Goal: Task Accomplishment & Management: Manage account settings

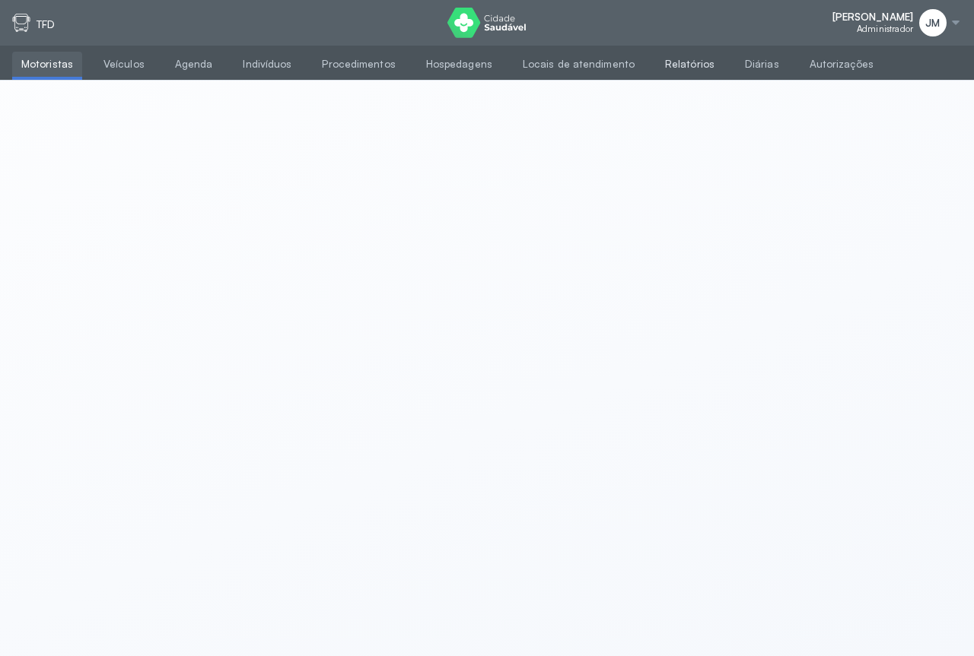
click at [675, 63] on link "Relatórios" at bounding box center [690, 64] width 68 height 25
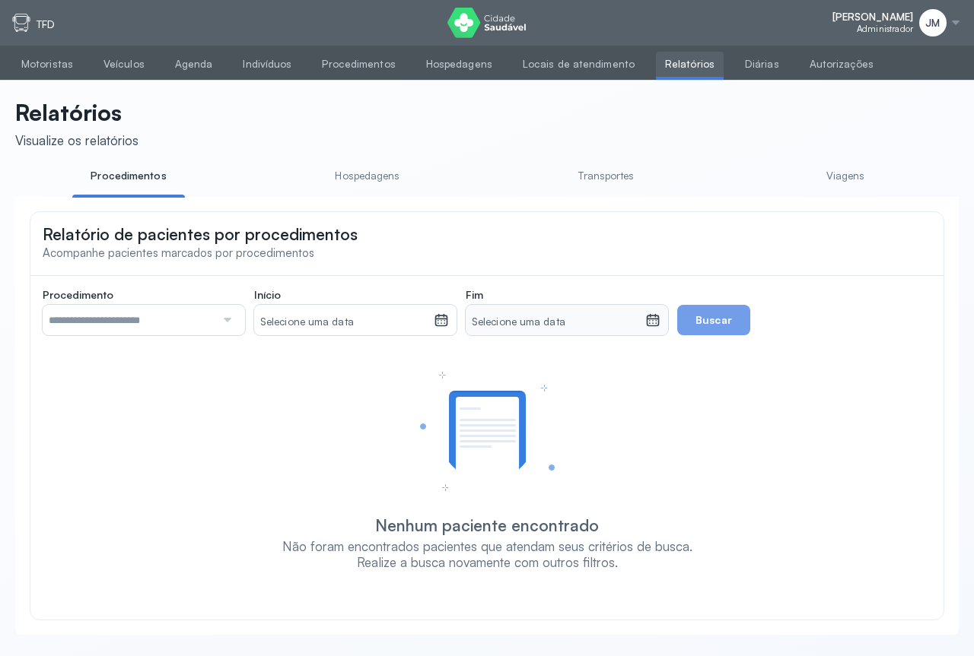
click at [224, 326] on div at bounding box center [225, 320] width 21 height 30
click at [399, 269] on div "Relatório de pacientes por procedimentos Acompanhe pacientes marcados por proce…" at bounding box center [486, 242] width 913 height 60
click at [850, 176] on link "Viagens" at bounding box center [845, 176] width 113 height 25
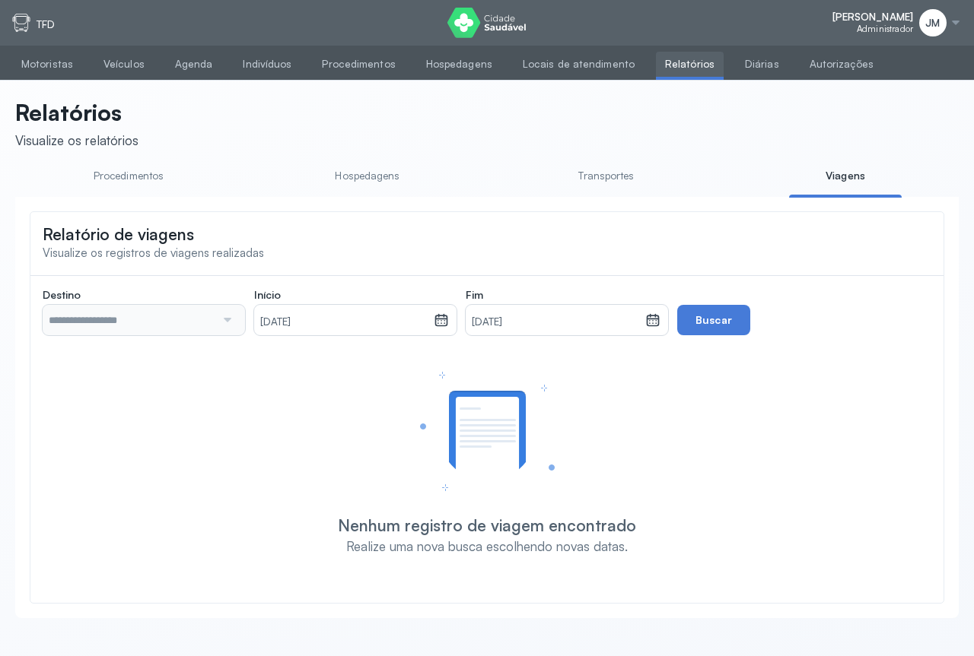
type input "**********"
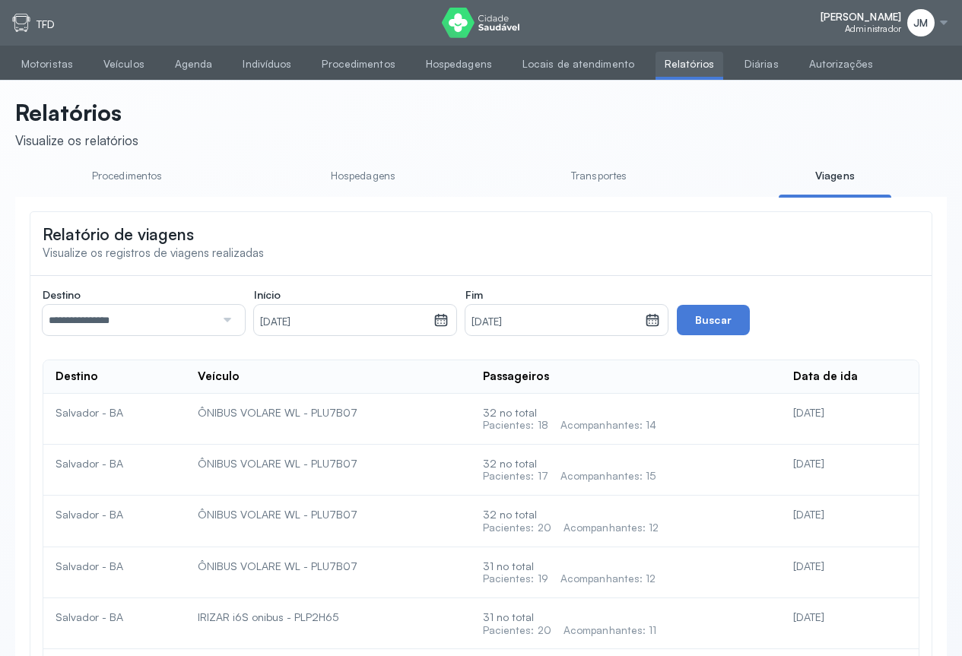
click at [226, 322] on div at bounding box center [225, 320] width 21 height 30
click at [444, 328] on icon at bounding box center [441, 320] width 15 height 15
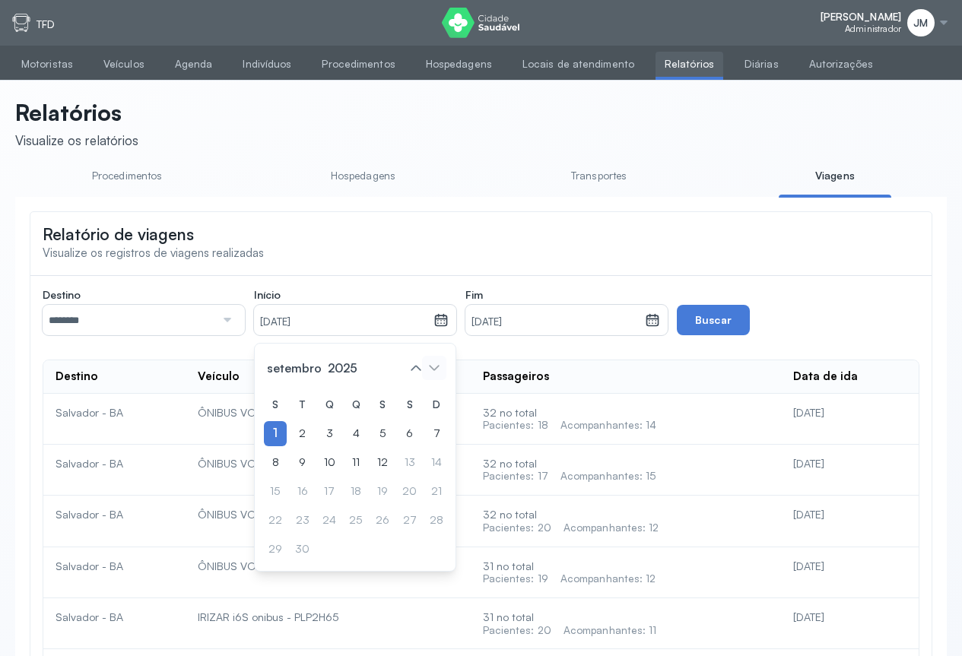
click at [422, 380] on icon at bounding box center [434, 368] width 24 height 24
click at [294, 373] on span "setembro" at bounding box center [294, 367] width 61 height 21
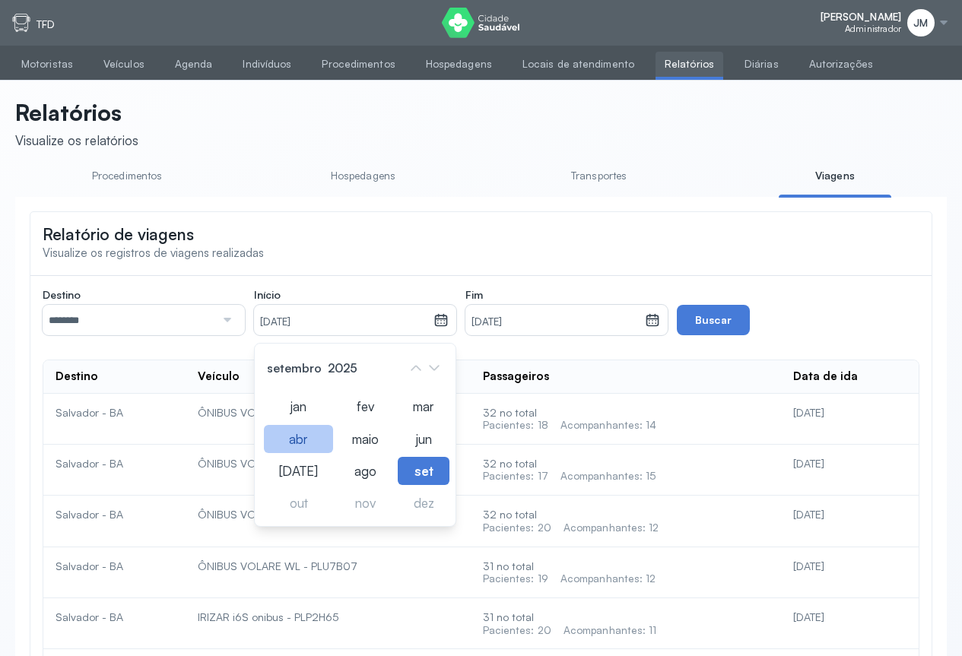
click at [298, 443] on div "abr" at bounding box center [298, 439] width 69 height 28
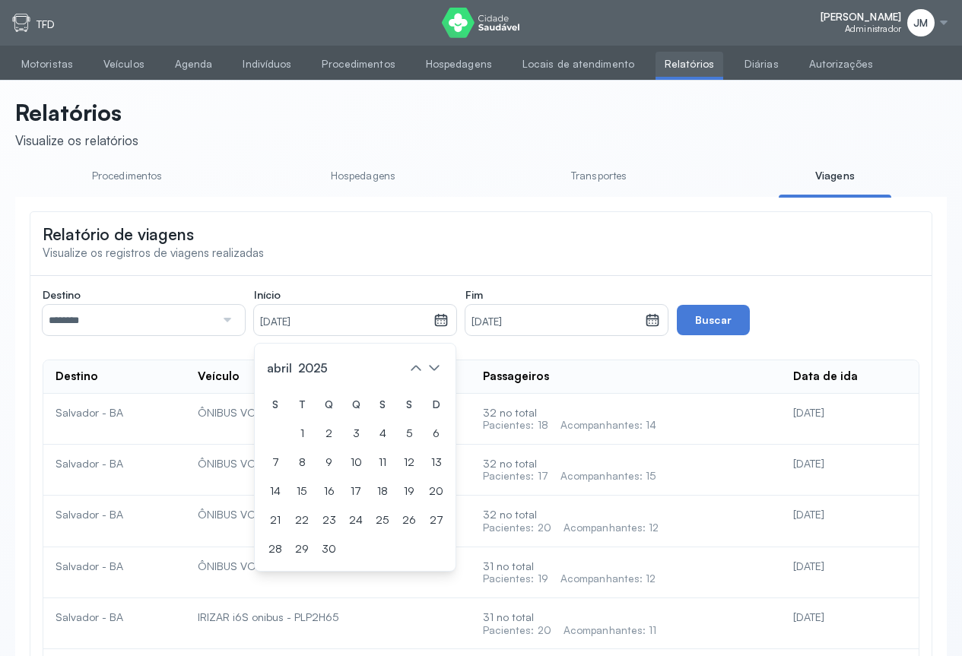
click at [304, 440] on div "1" at bounding box center [302, 433] width 23 height 25
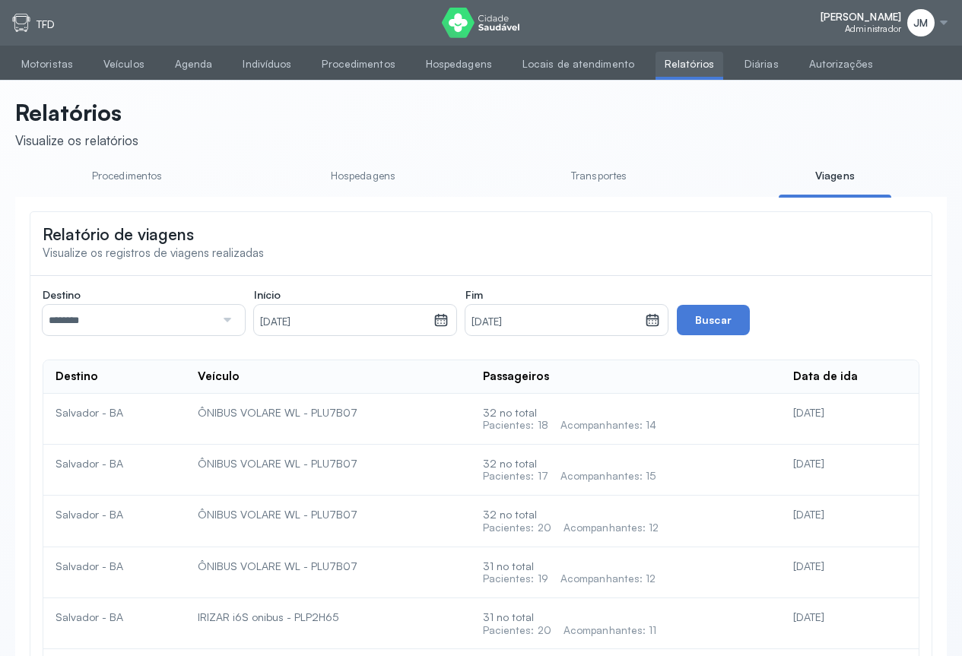
click at [650, 324] on icon at bounding box center [653, 322] width 8 height 4
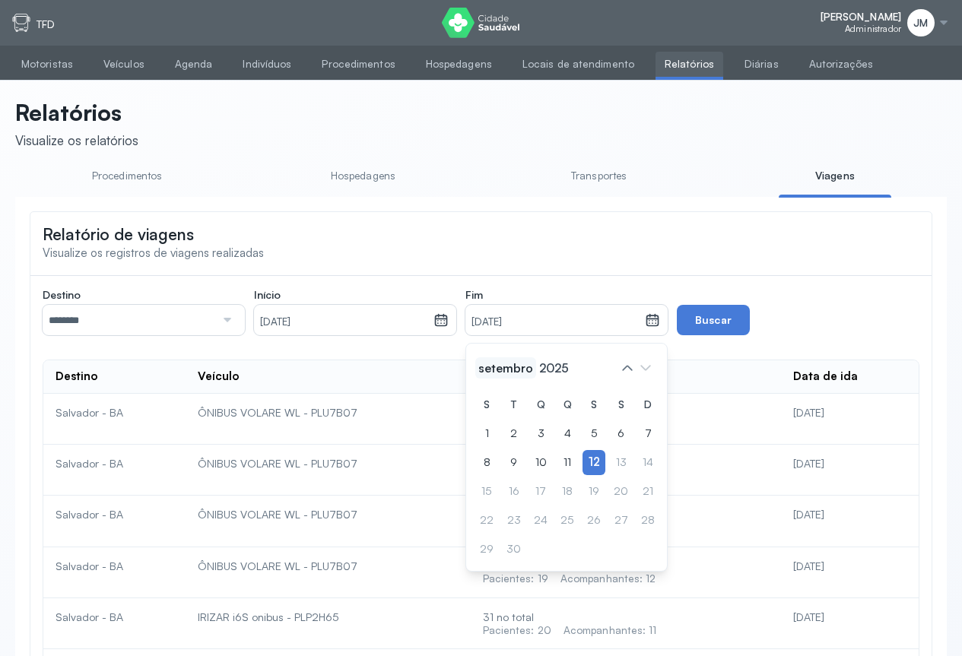
click at [507, 376] on span "setembro" at bounding box center [505, 367] width 61 height 21
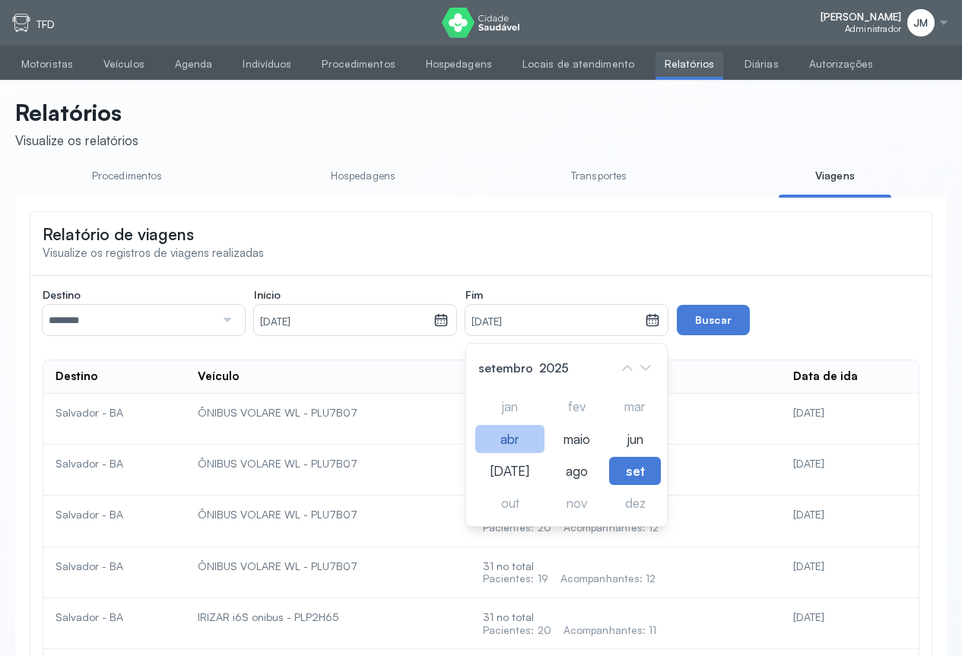
click at [510, 449] on div "abr" at bounding box center [509, 439] width 69 height 28
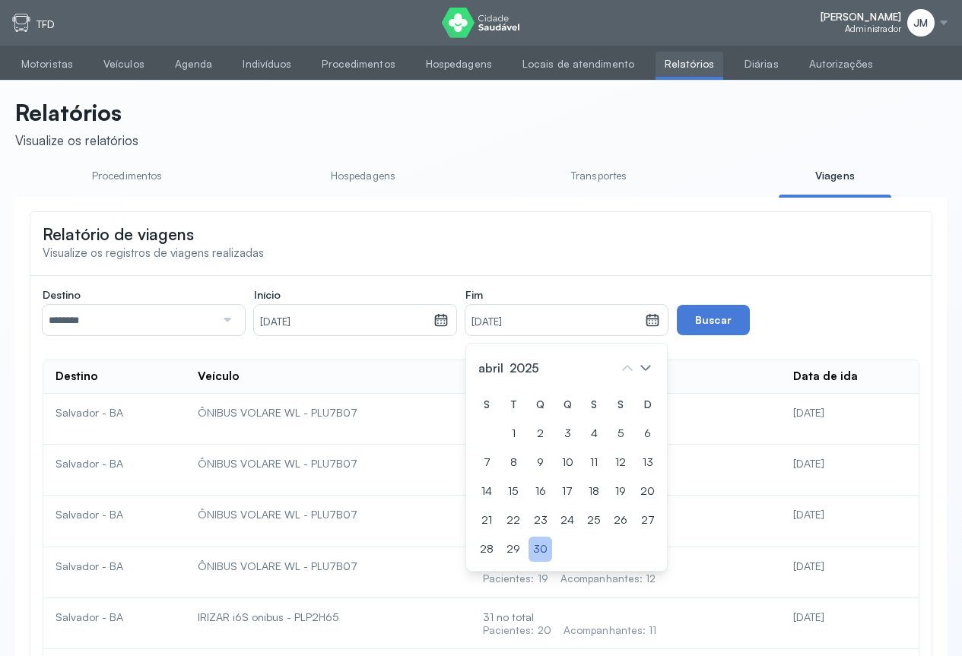
click at [535, 550] on div "30" at bounding box center [541, 549] width 24 height 25
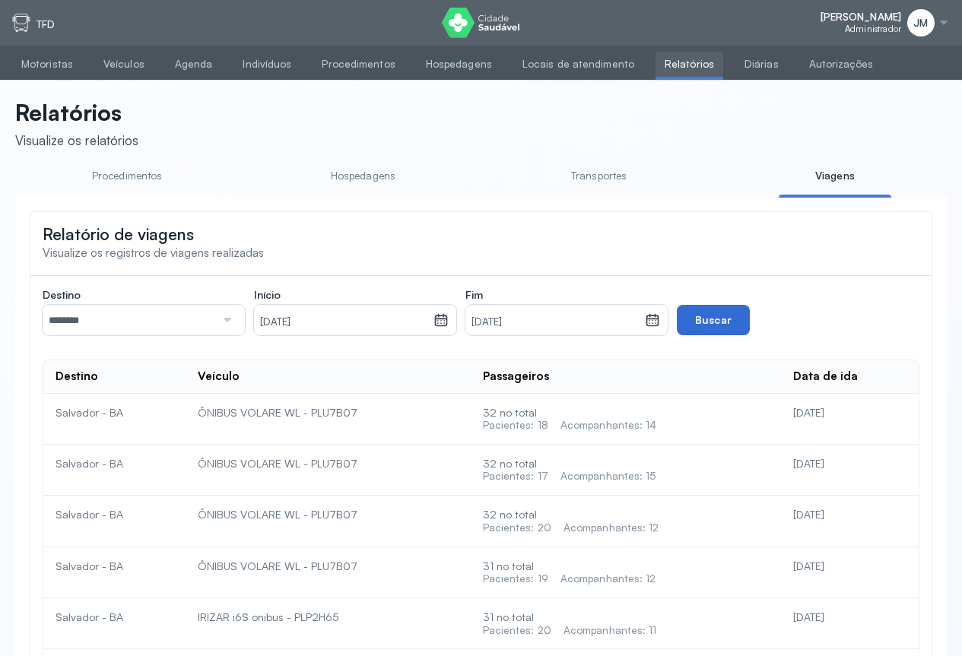
click at [708, 323] on button "Buscar" at bounding box center [713, 320] width 73 height 30
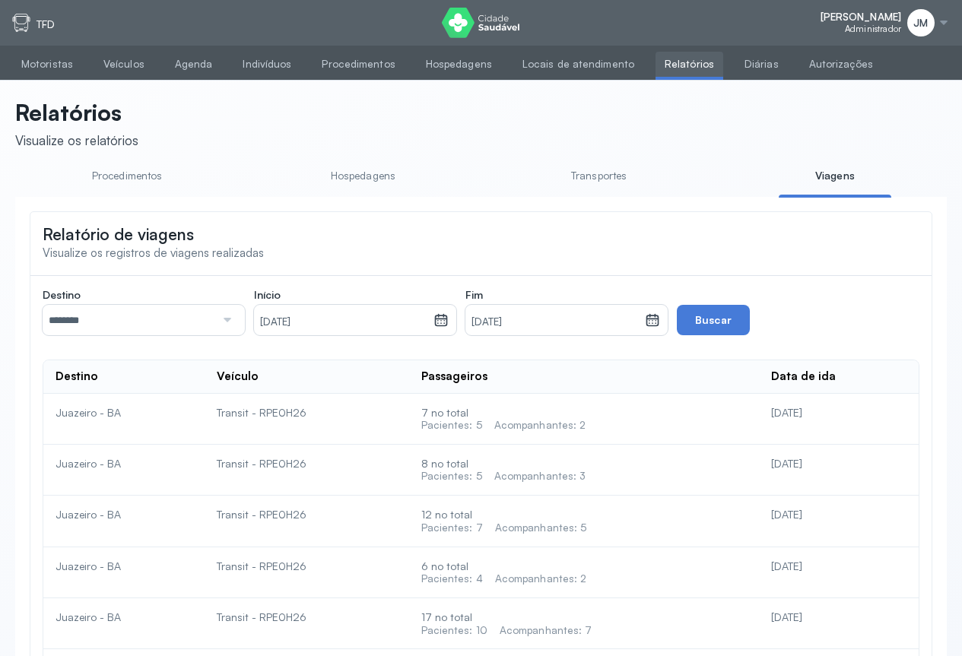
click at [434, 326] on icon at bounding box center [441, 320] width 15 height 15
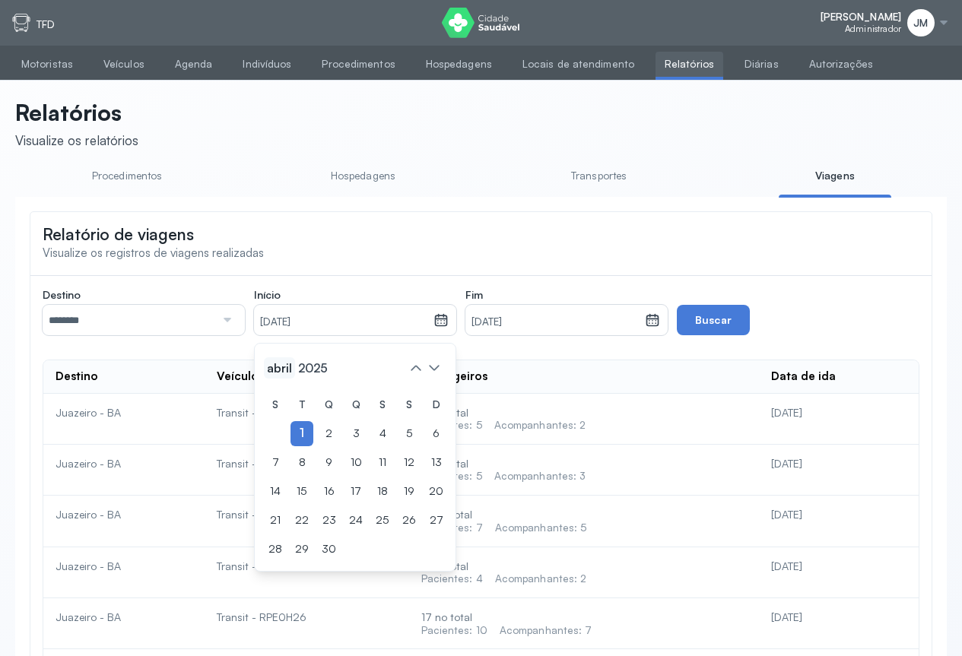
click at [288, 379] on span "abril" at bounding box center [279, 367] width 31 height 21
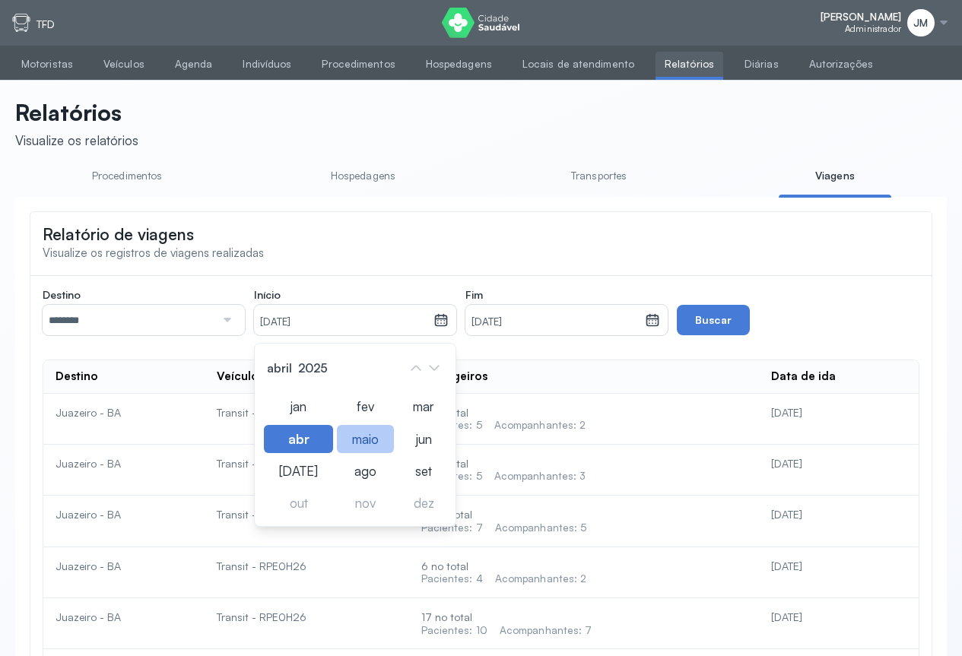
click at [363, 447] on div "maio" at bounding box center [365, 439] width 57 height 28
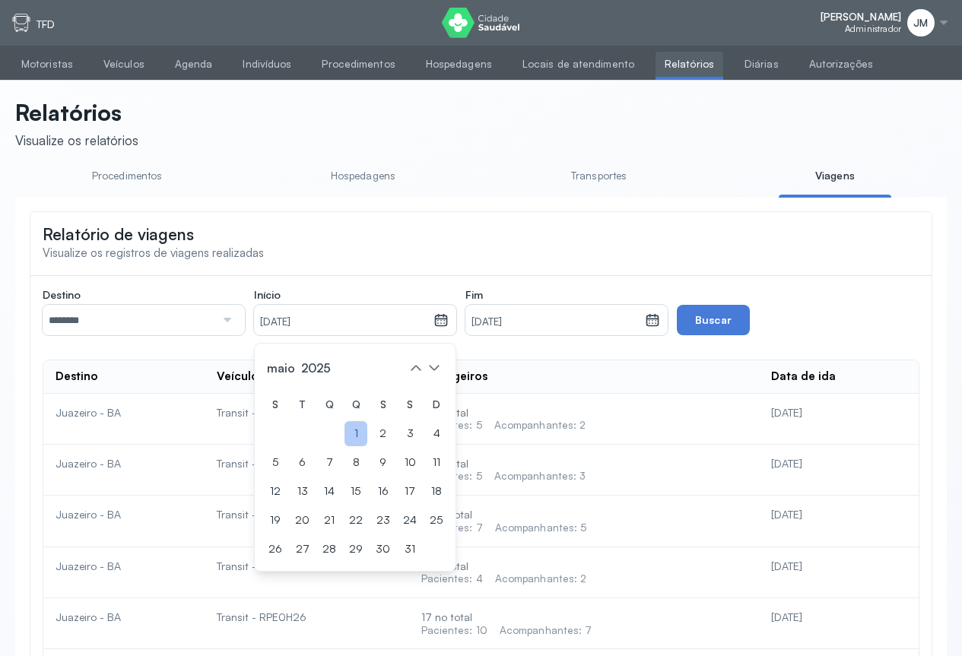
click at [361, 440] on div "1" at bounding box center [356, 433] width 23 height 25
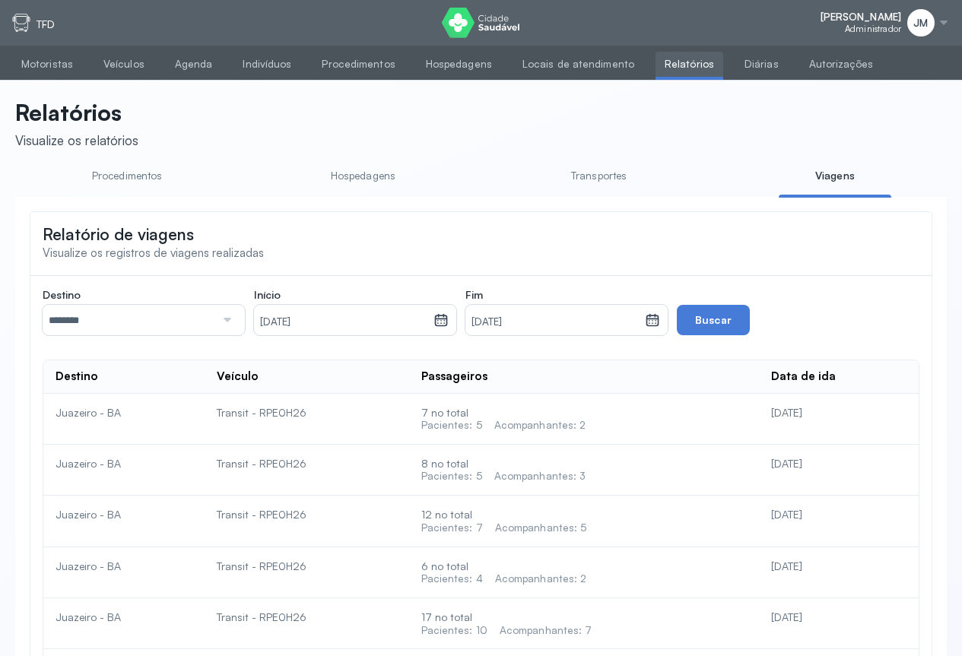
click at [654, 320] on icon at bounding box center [652, 320] width 15 height 15
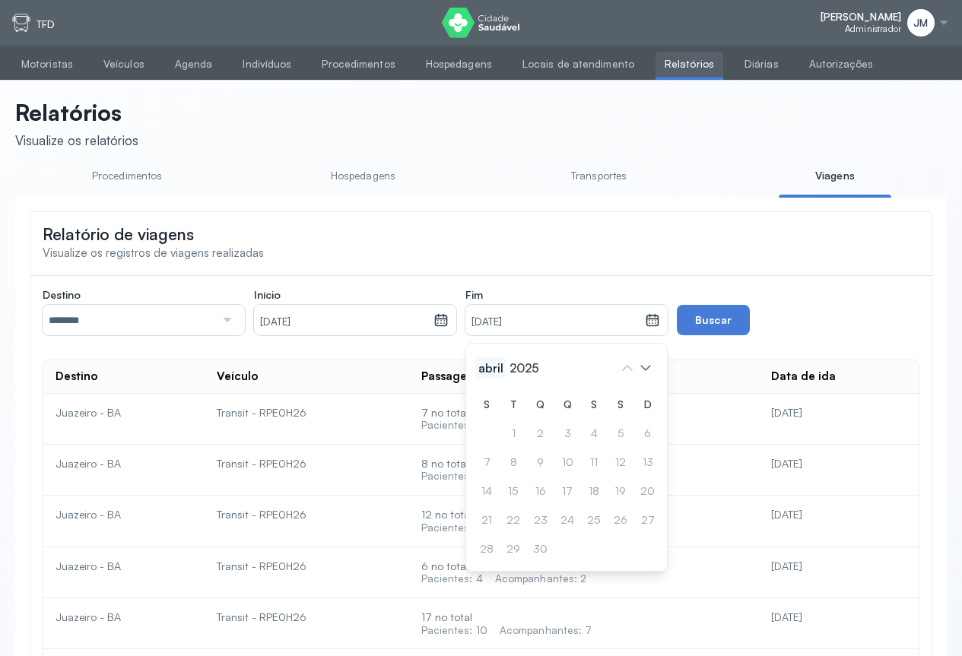
click at [490, 369] on span "abril" at bounding box center [490, 367] width 31 height 21
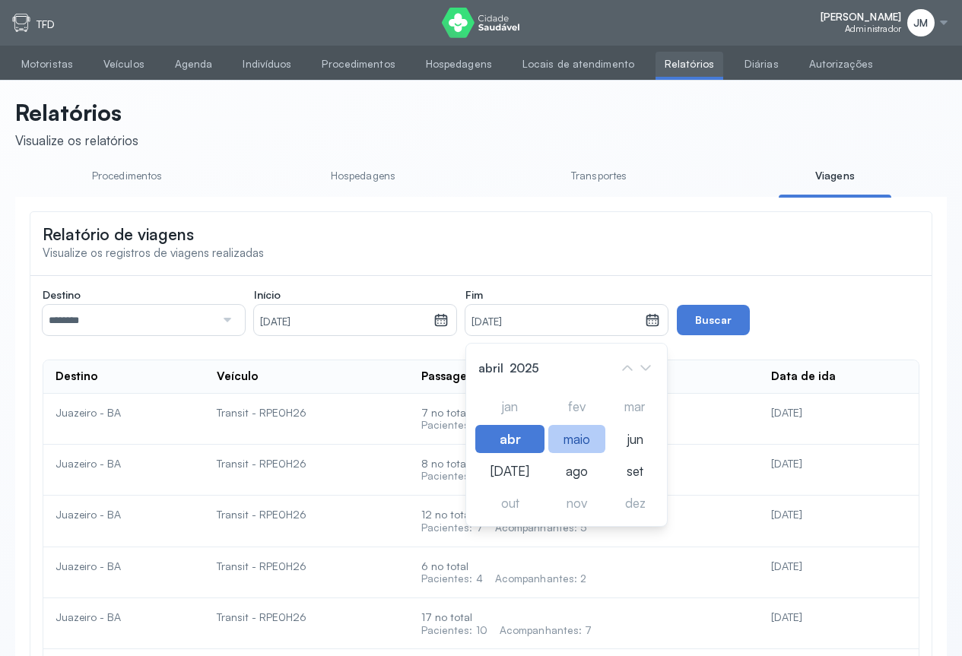
click at [563, 450] on div "maio" at bounding box center [576, 439] width 57 height 28
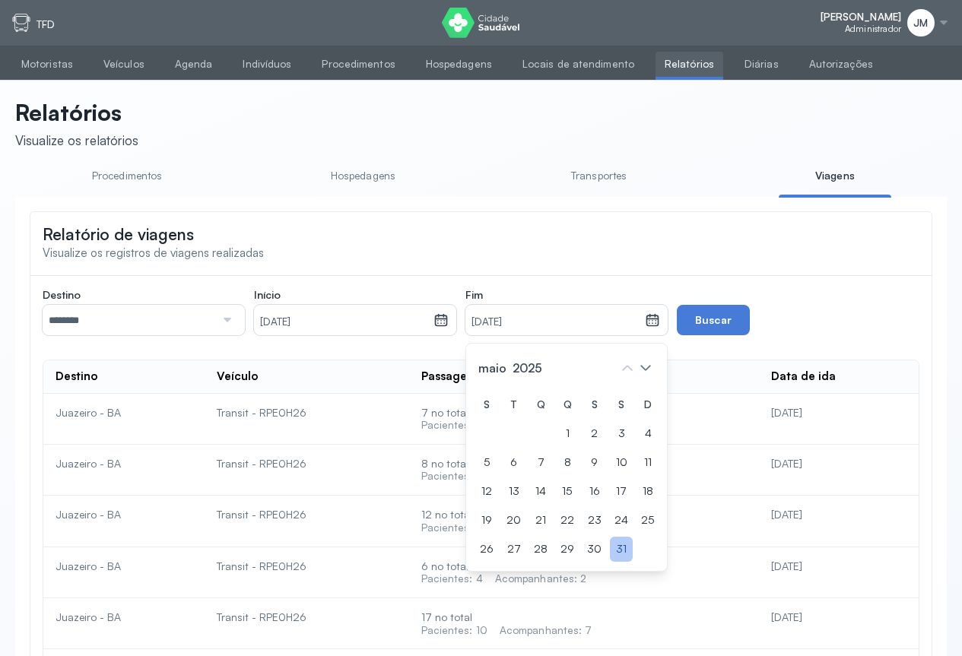
click at [624, 553] on div "31" at bounding box center [621, 549] width 23 height 25
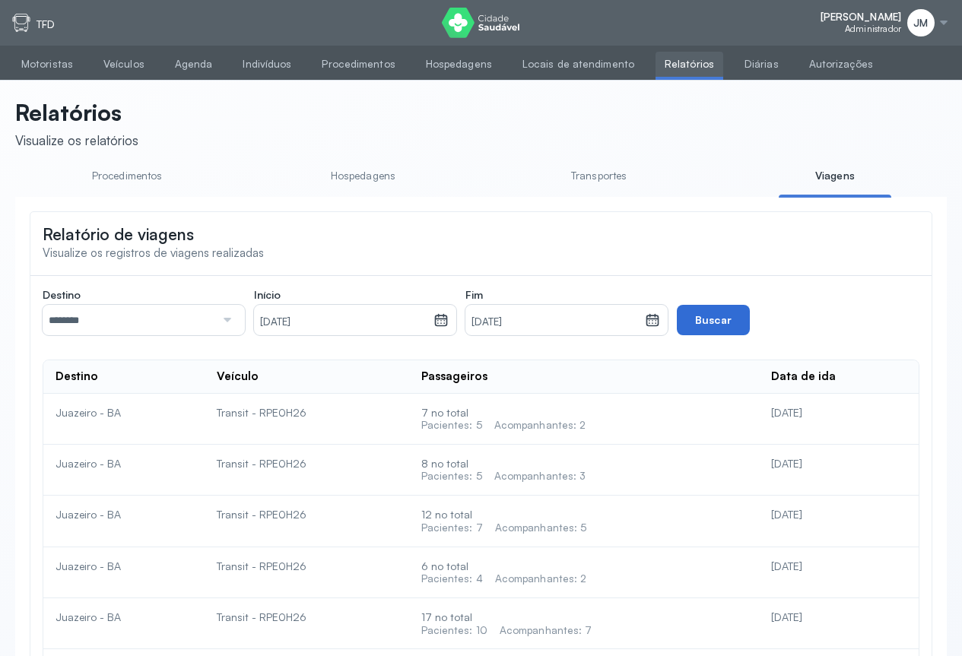
click at [710, 328] on button "Buscar" at bounding box center [713, 320] width 73 height 30
click at [441, 331] on div at bounding box center [441, 322] width 14 height 18
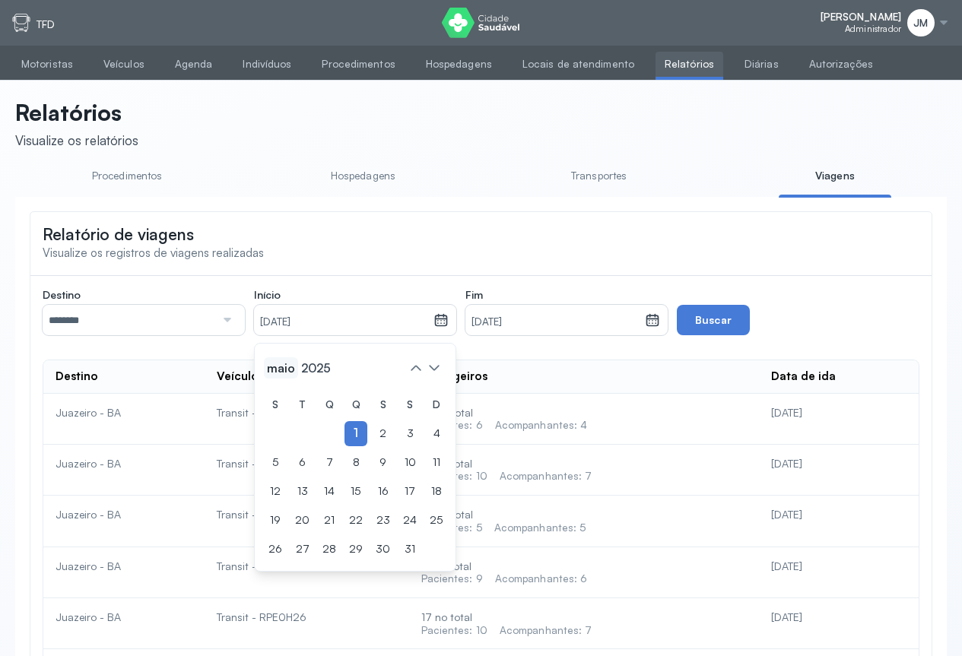
click at [286, 372] on span "maio" at bounding box center [281, 367] width 34 height 21
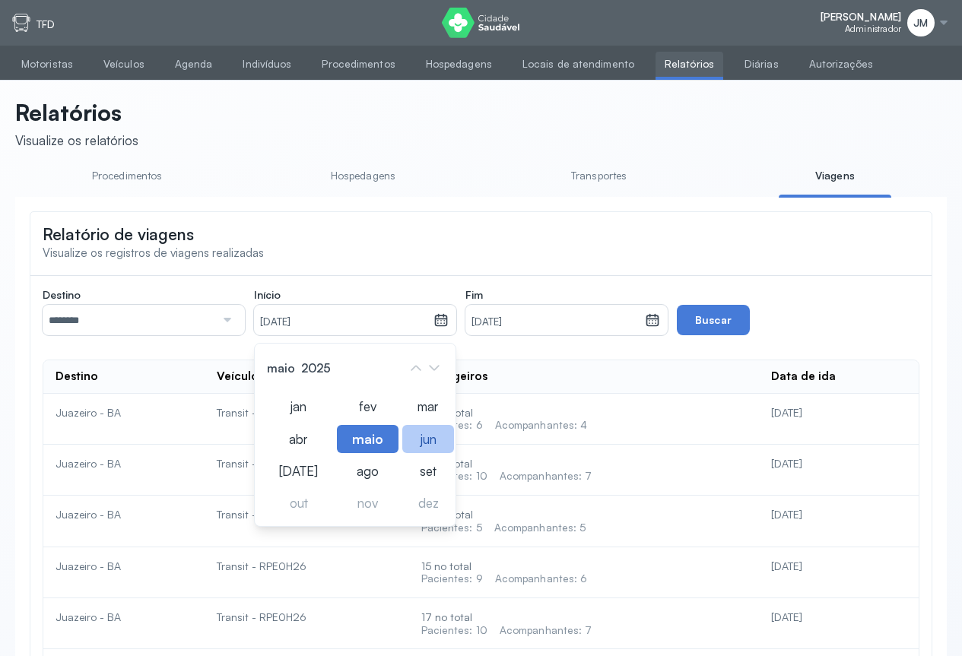
click at [415, 445] on div "jun" at bounding box center [428, 439] width 52 height 28
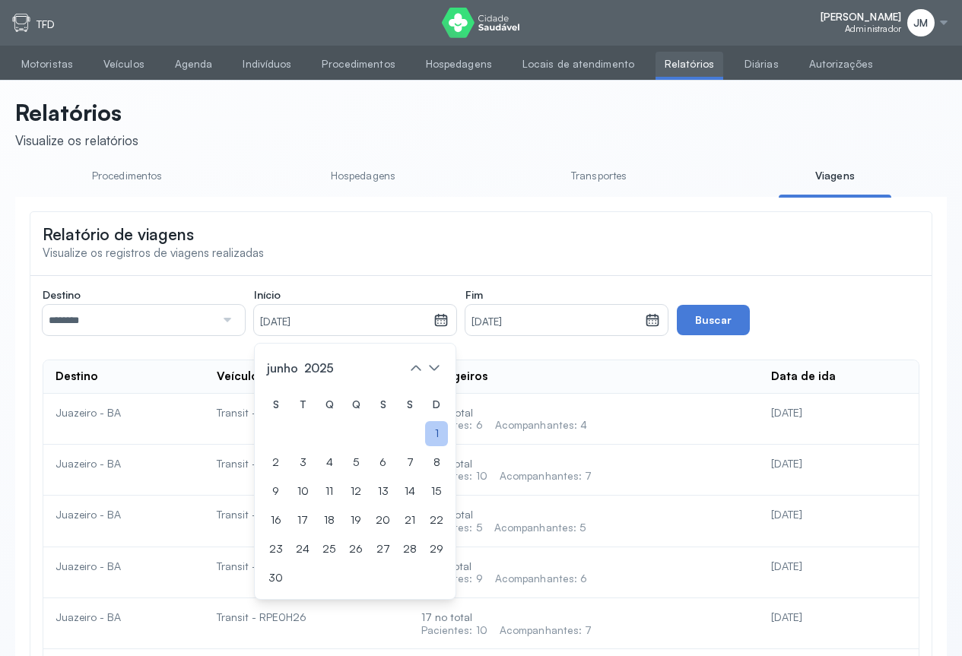
click at [434, 440] on div "1" at bounding box center [436, 433] width 23 height 25
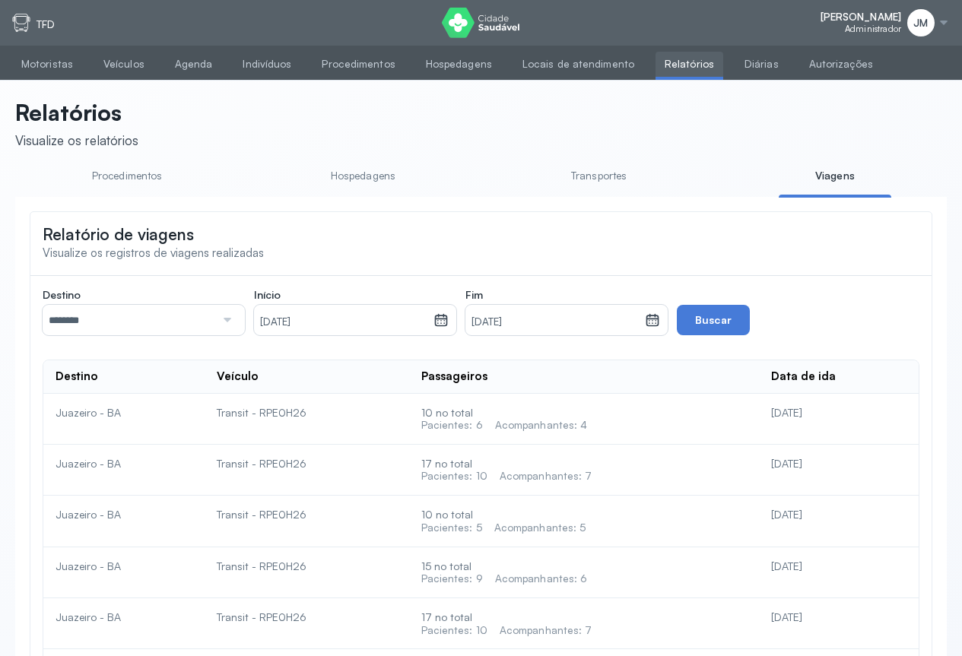
click at [653, 324] on icon at bounding box center [653, 322] width 8 height 4
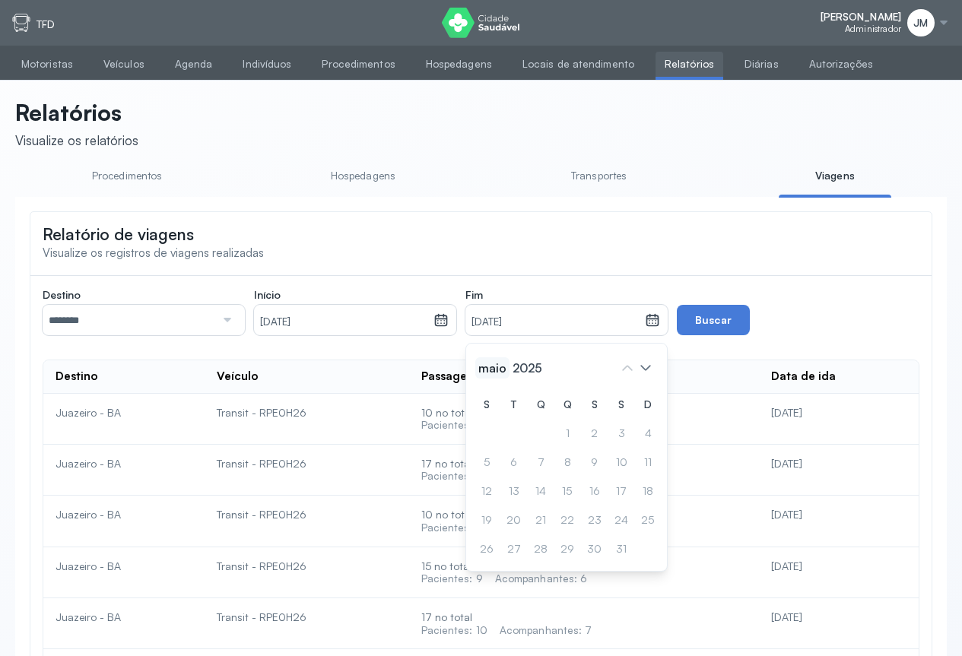
click at [494, 375] on span "maio" at bounding box center [492, 367] width 34 height 21
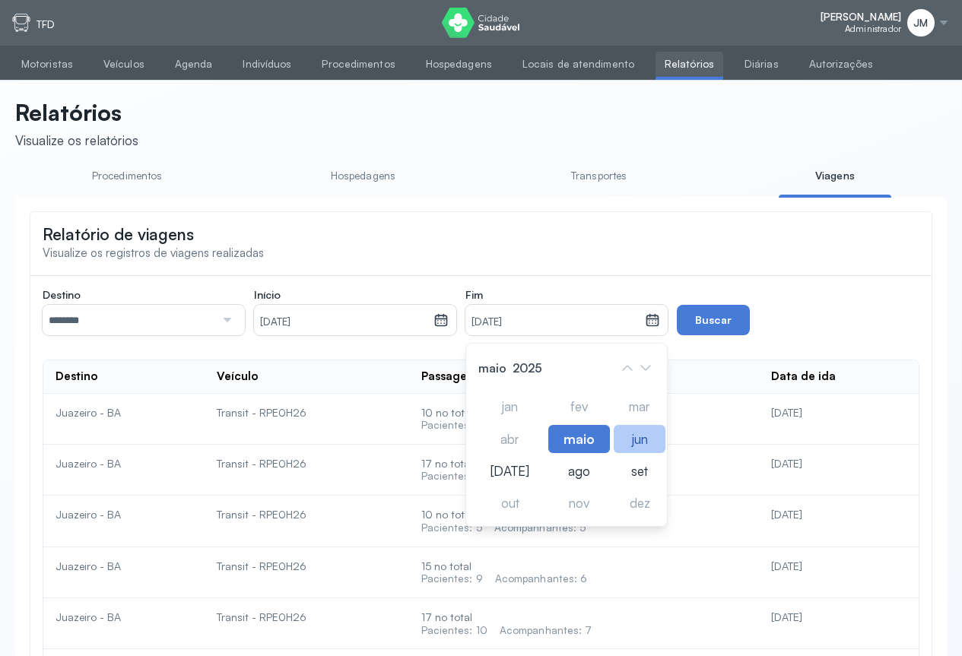
click at [628, 447] on div "jun" at bounding box center [640, 439] width 52 height 28
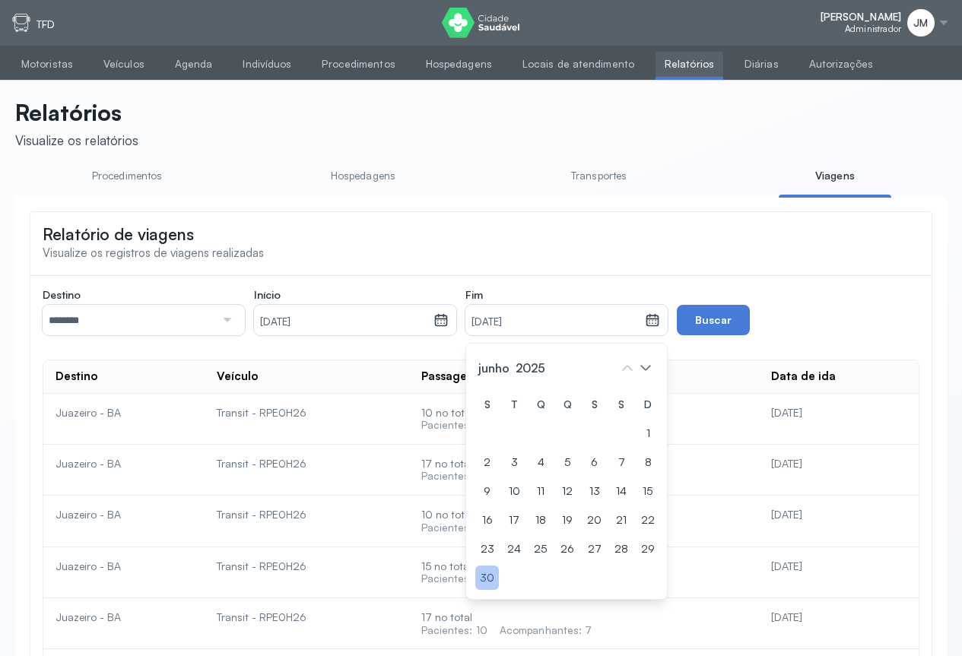
click at [491, 574] on div "30" at bounding box center [487, 578] width 24 height 25
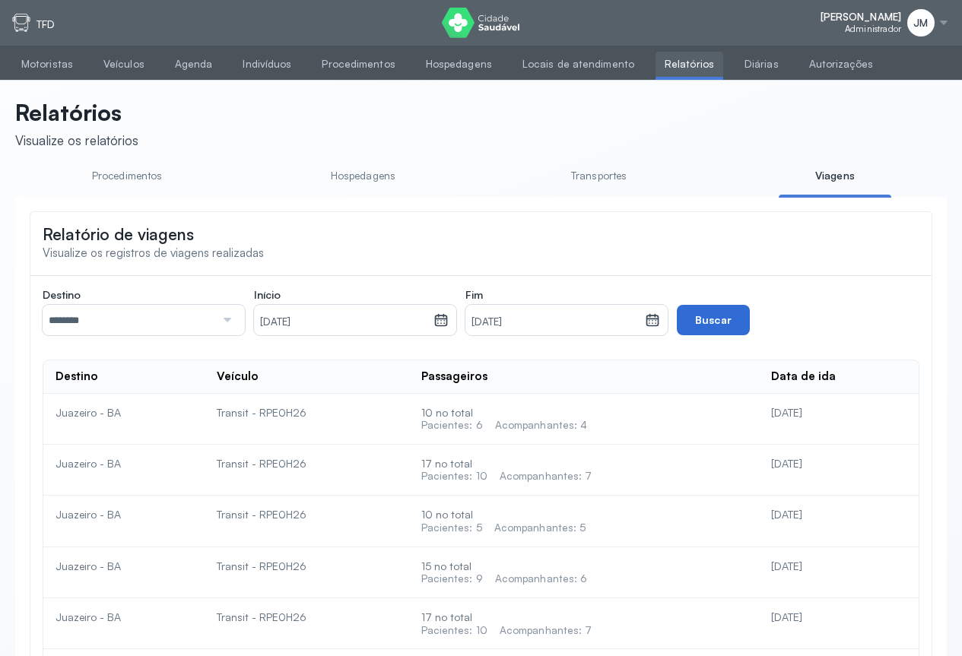
click at [701, 323] on button "Buscar" at bounding box center [713, 320] width 73 height 30
click at [440, 327] on icon at bounding box center [441, 320] width 15 height 15
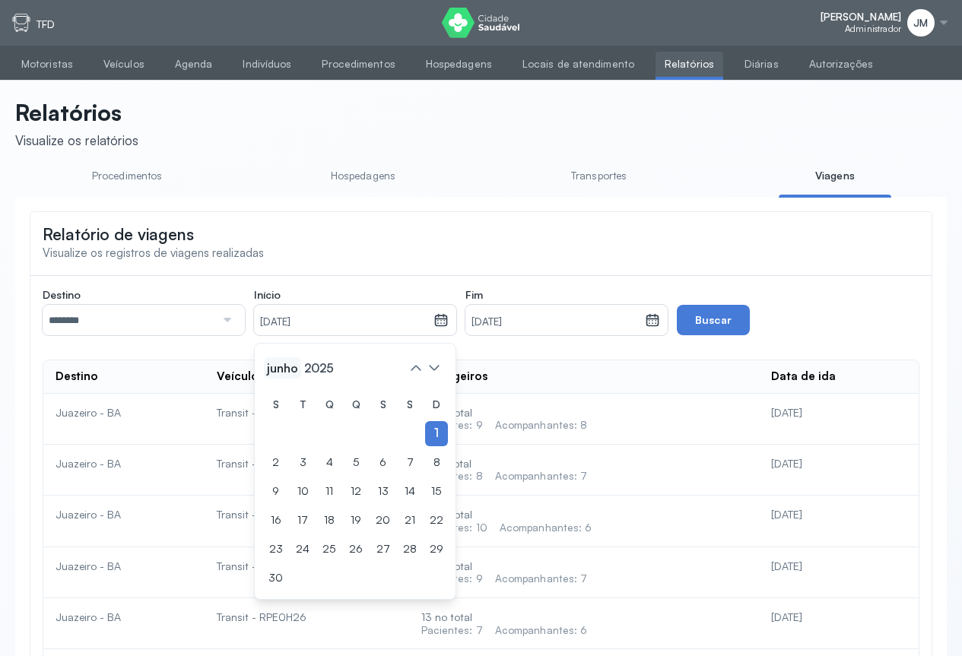
click at [281, 371] on span "junho" at bounding box center [282, 367] width 37 height 21
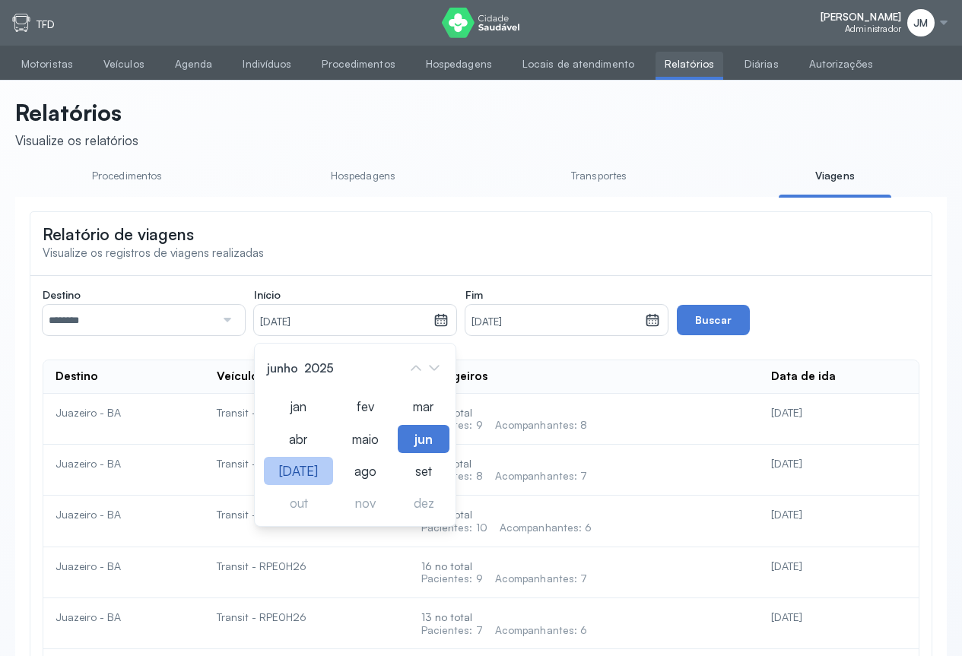
click at [291, 477] on div "[DATE]" at bounding box center [298, 471] width 69 height 28
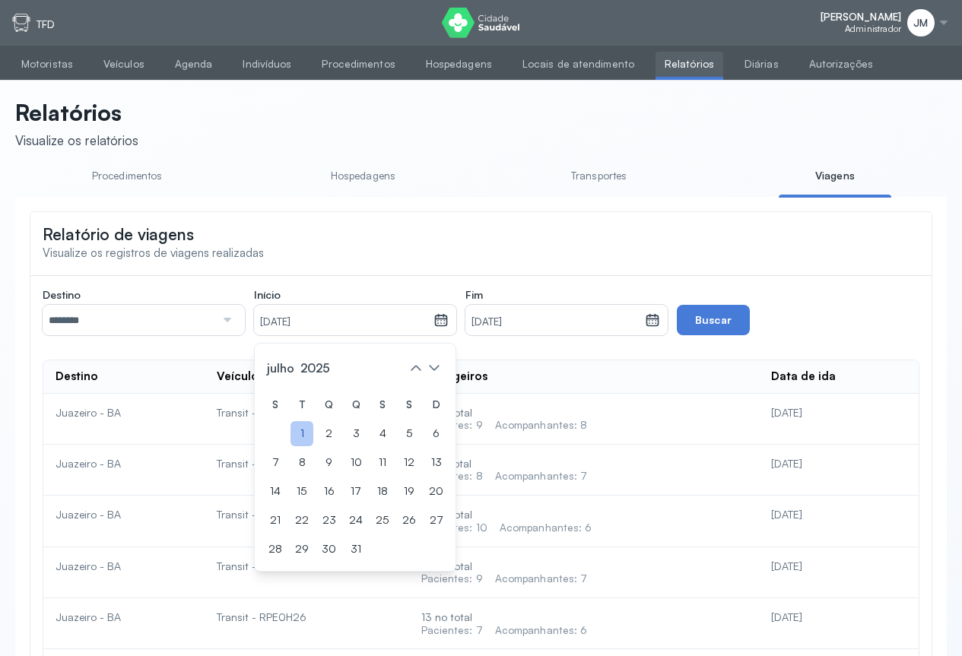
click at [306, 432] on div "1" at bounding box center [302, 433] width 23 height 25
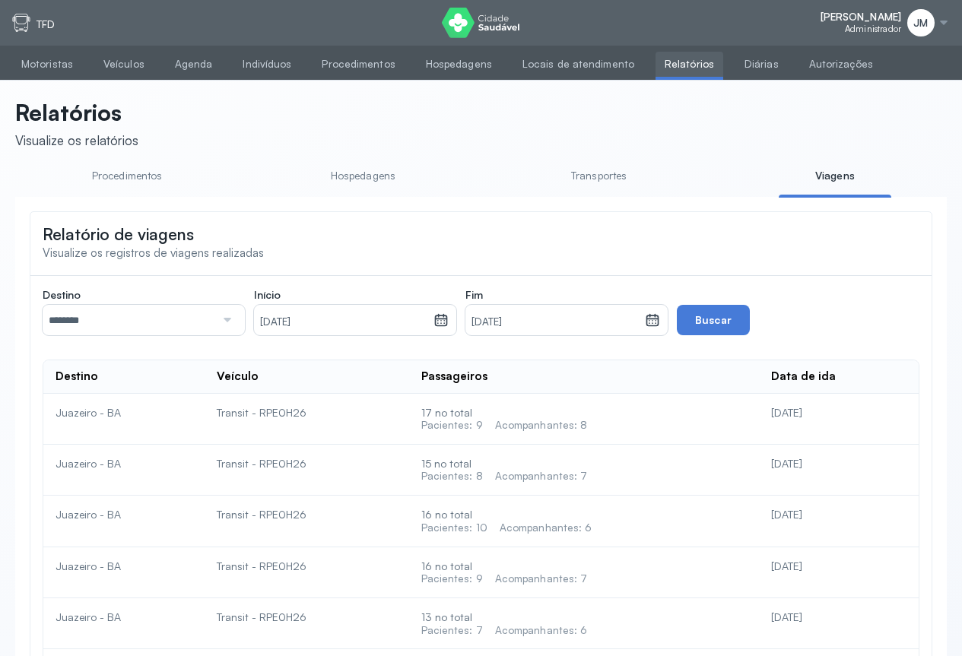
click at [650, 325] on icon at bounding box center [652, 320] width 15 height 15
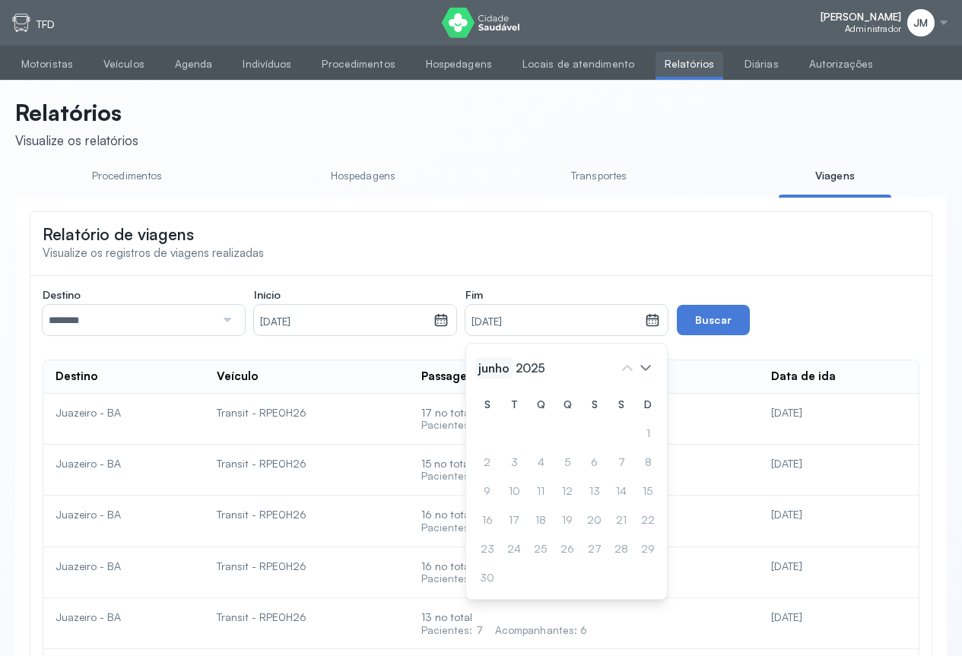
click at [497, 373] on span "junho" at bounding box center [493, 367] width 37 height 21
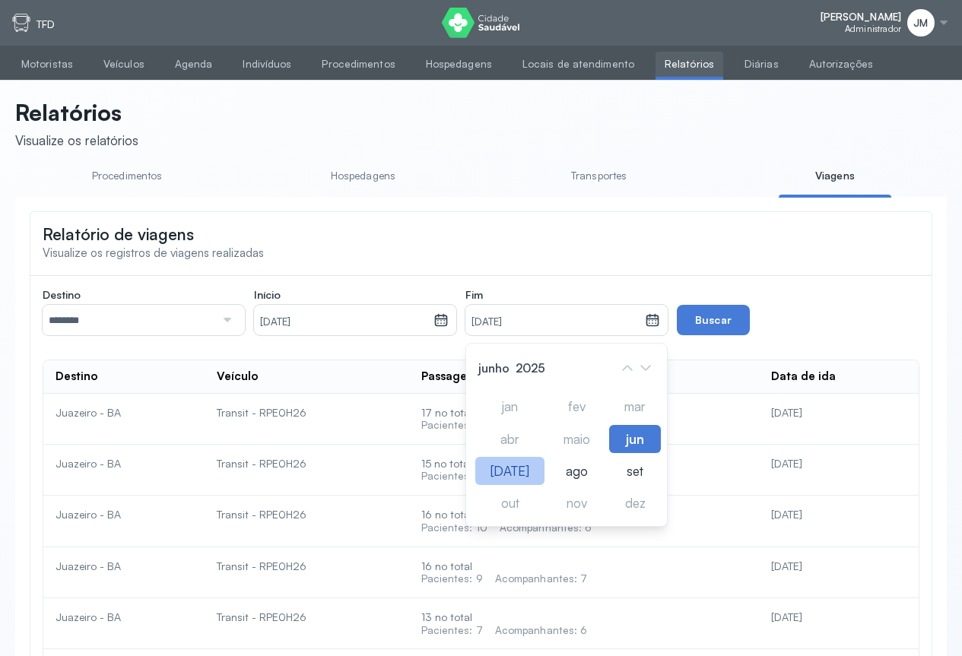
click at [500, 477] on div "[DATE]" at bounding box center [509, 471] width 69 height 28
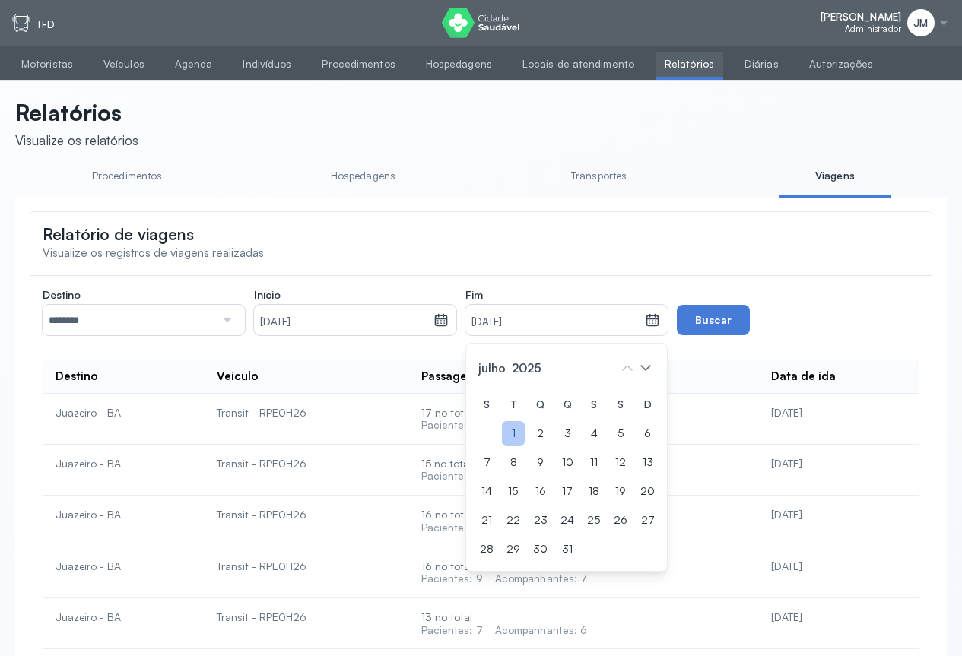
click at [515, 437] on div "1" at bounding box center [513, 433] width 23 height 25
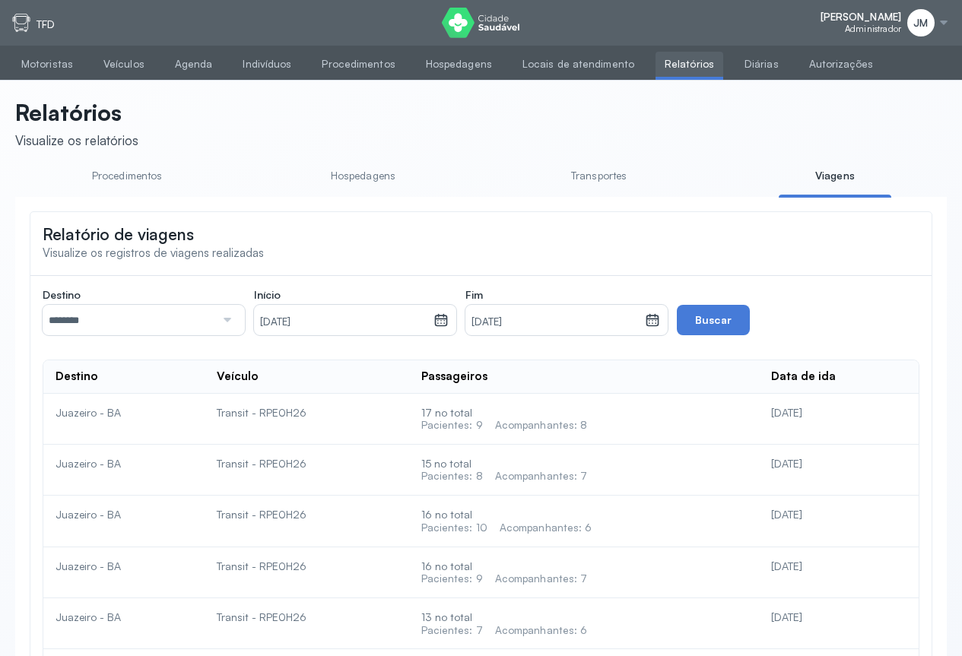
click at [656, 326] on icon at bounding box center [652, 320] width 15 height 15
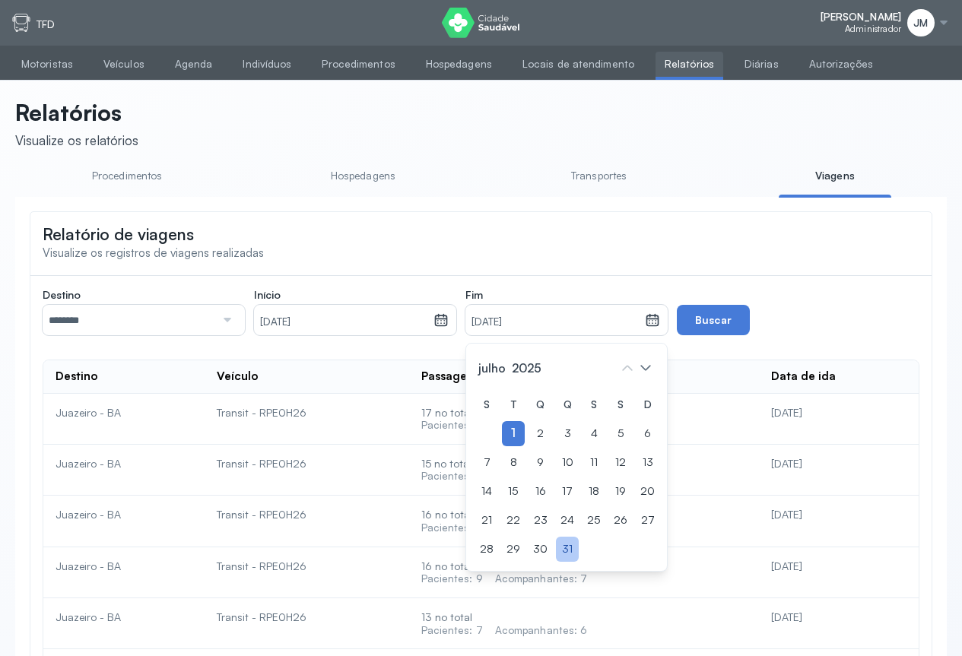
click at [567, 554] on div "31" at bounding box center [567, 549] width 23 height 25
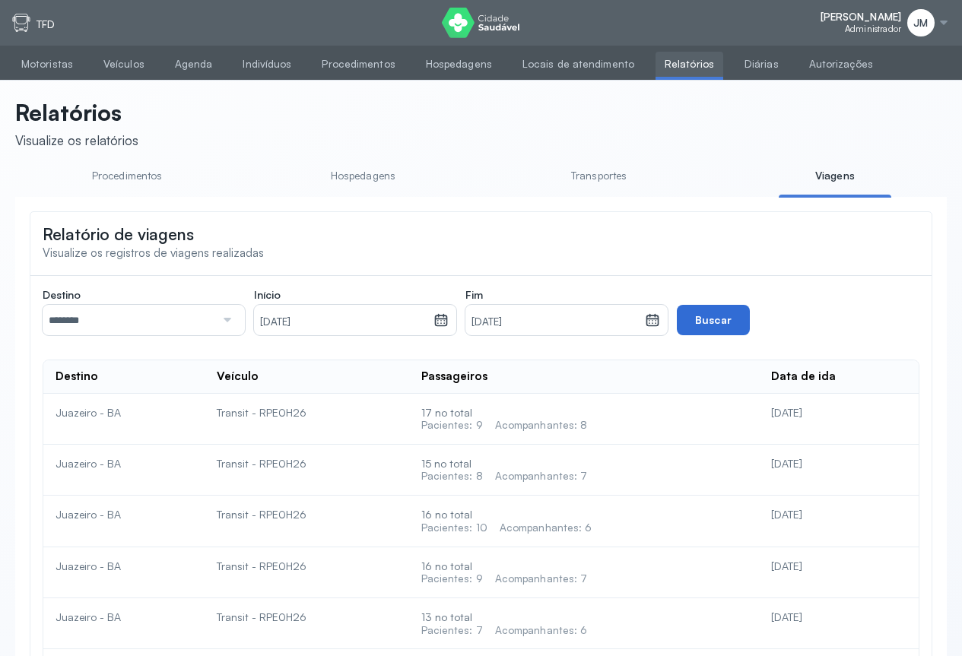
click at [713, 318] on button "Buscar" at bounding box center [713, 320] width 73 height 30
click at [450, 326] on div "[DATE]" at bounding box center [355, 320] width 202 height 30
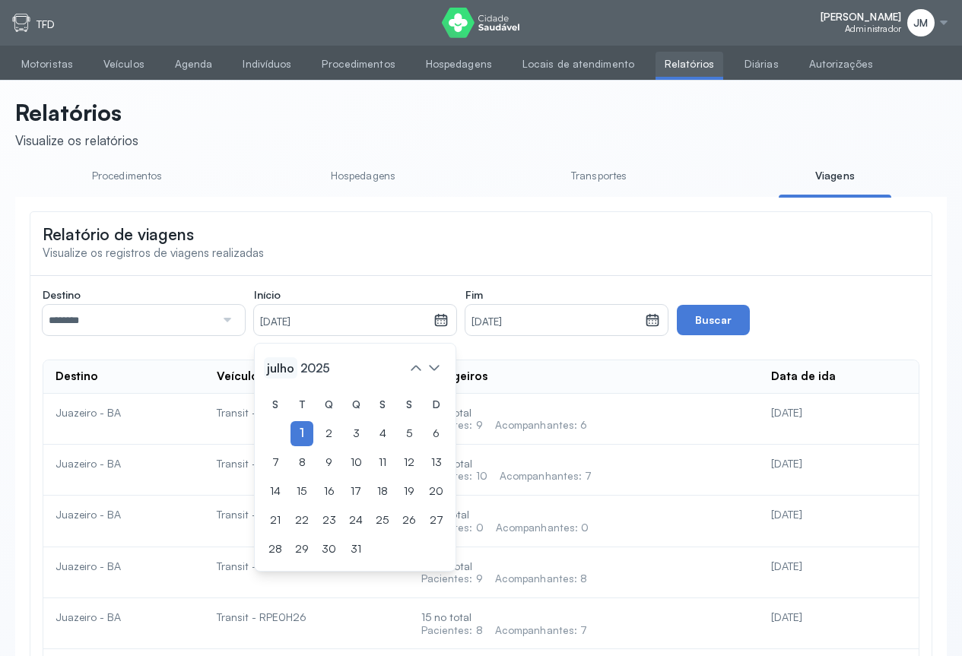
click at [285, 376] on span "julho" at bounding box center [280, 367] width 33 height 21
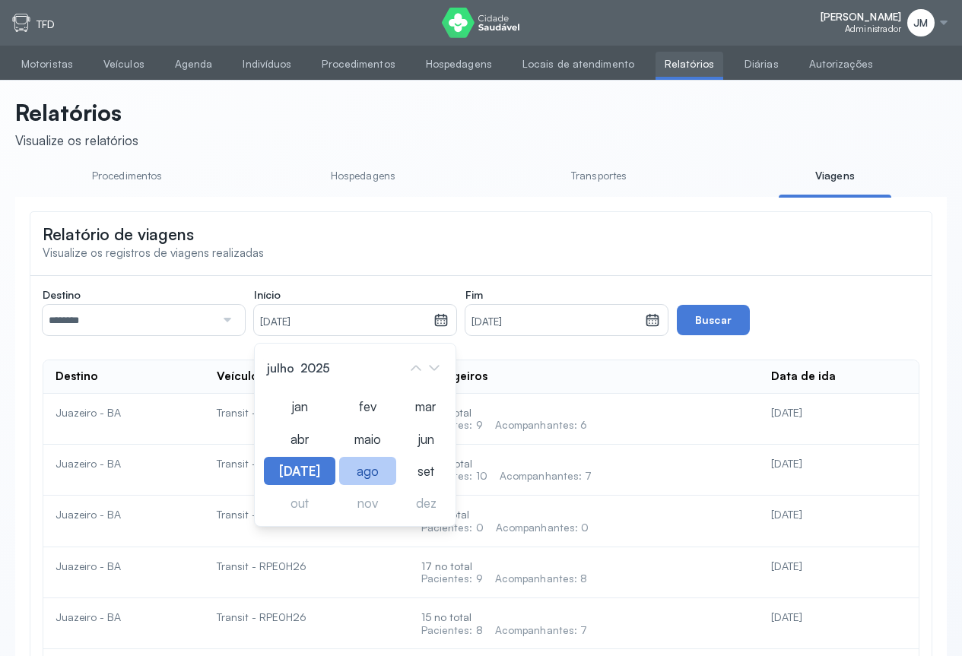
click at [351, 471] on div "ago" at bounding box center [367, 471] width 57 height 28
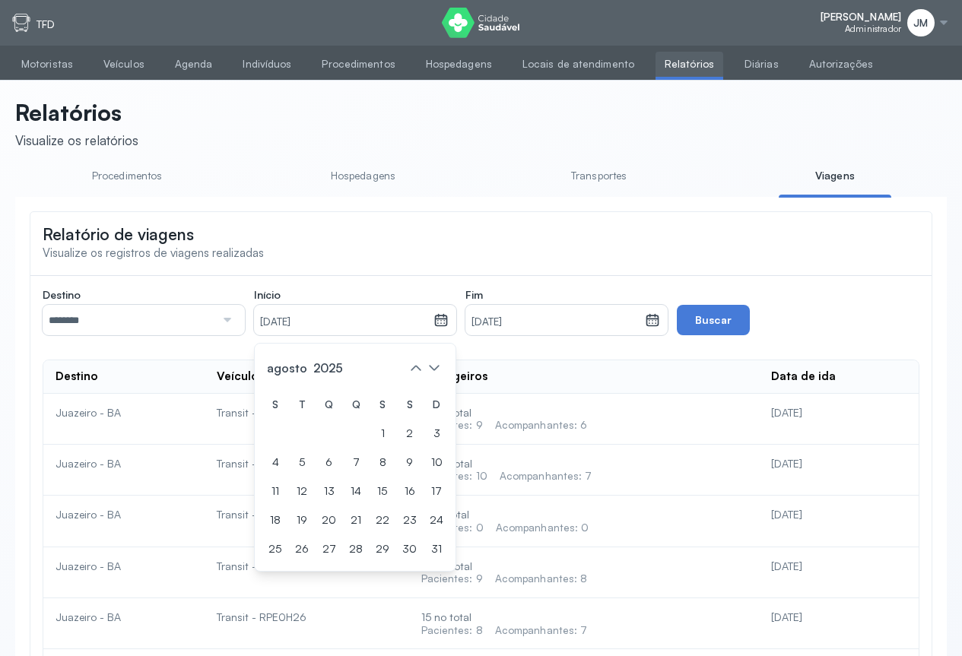
click at [656, 328] on icon at bounding box center [652, 320] width 15 height 15
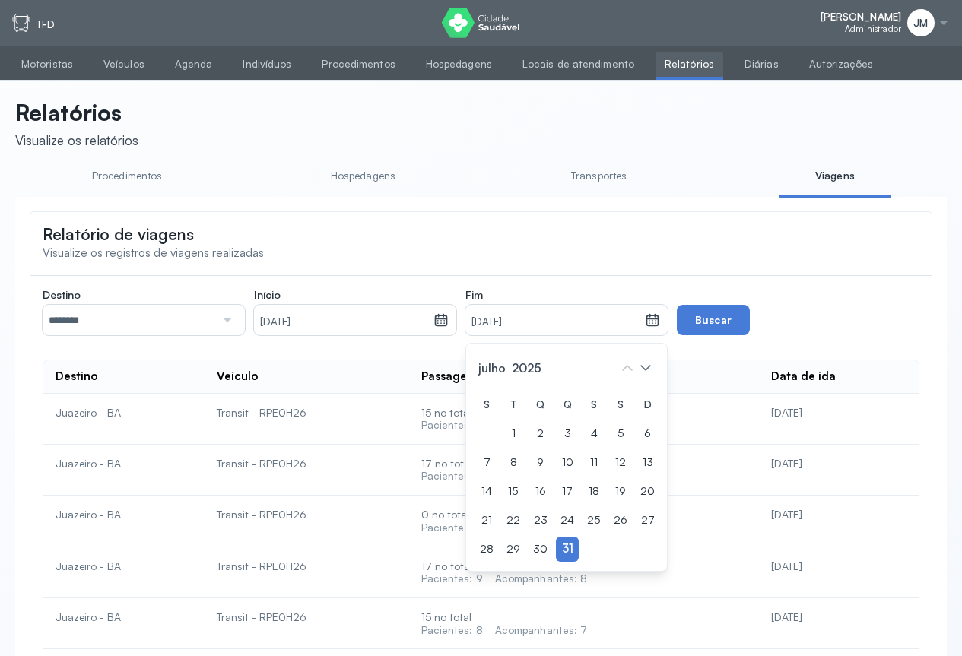
click at [446, 328] on icon at bounding box center [441, 320] width 15 height 15
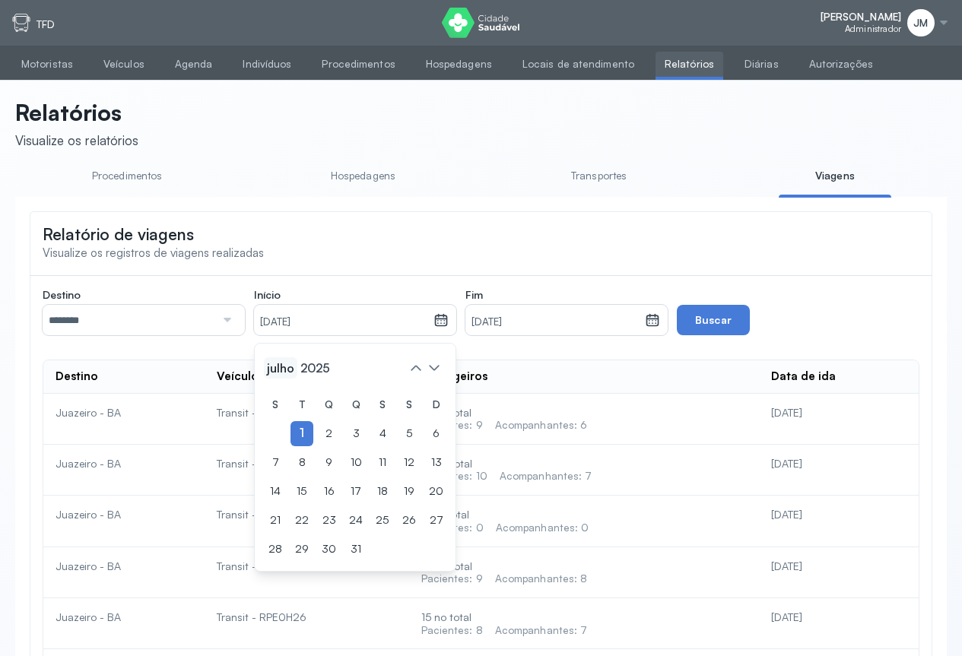
click at [270, 365] on span "julho" at bounding box center [280, 367] width 33 height 21
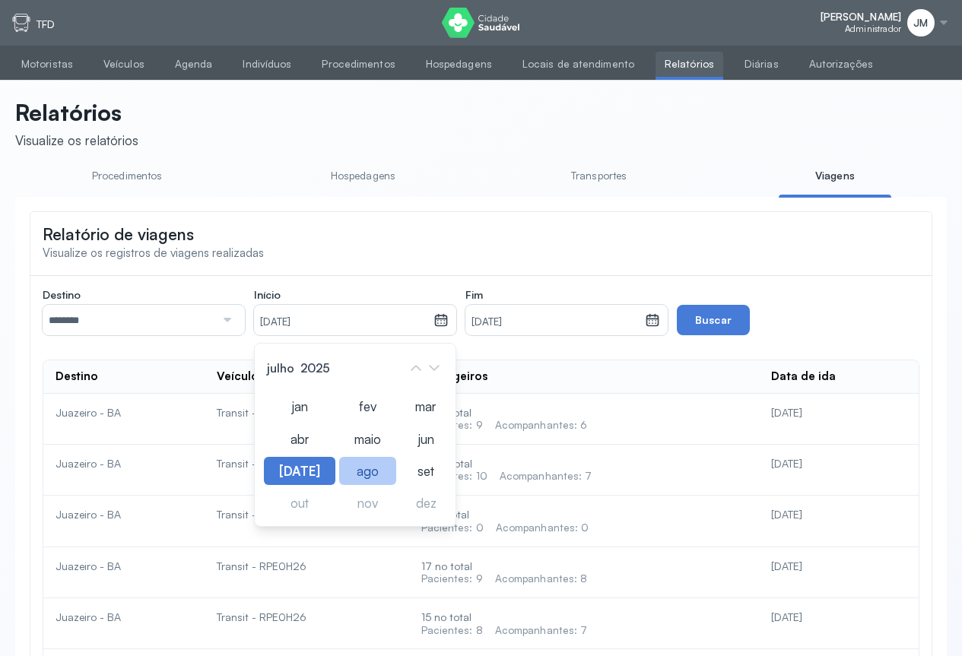
click at [355, 472] on div "ago" at bounding box center [367, 471] width 57 height 28
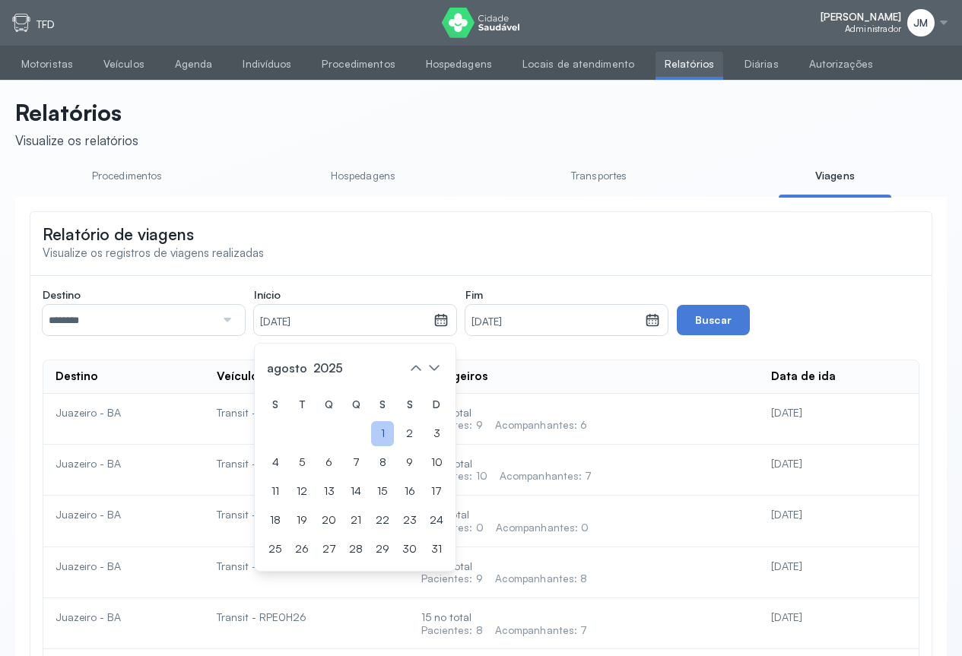
click at [377, 434] on div "1" at bounding box center [382, 433] width 23 height 25
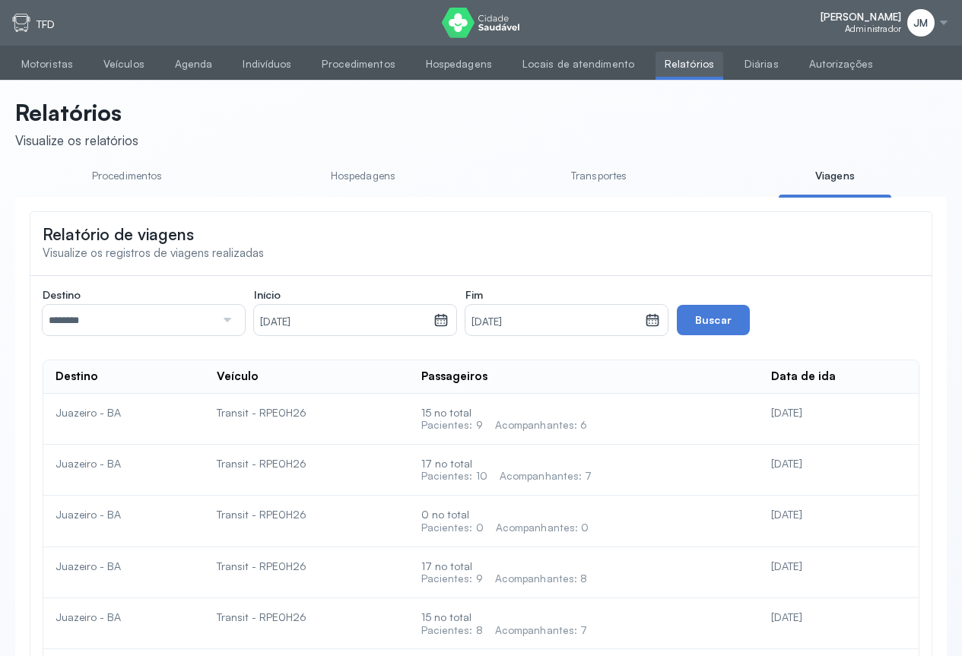
click at [666, 323] on div "[DATE]" at bounding box center [567, 320] width 202 height 30
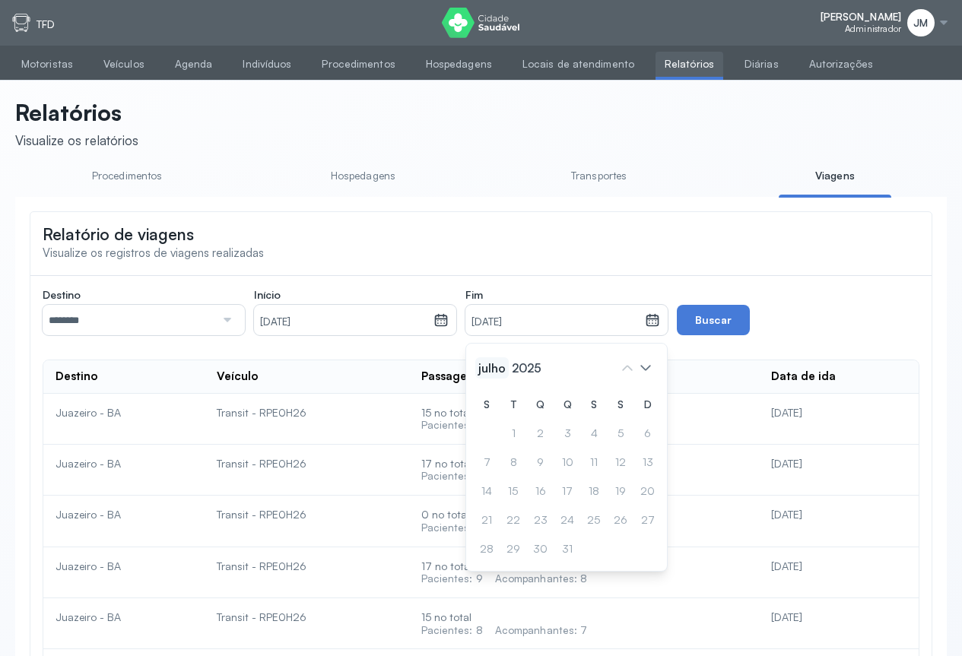
click at [493, 372] on span "julho" at bounding box center [491, 367] width 33 height 21
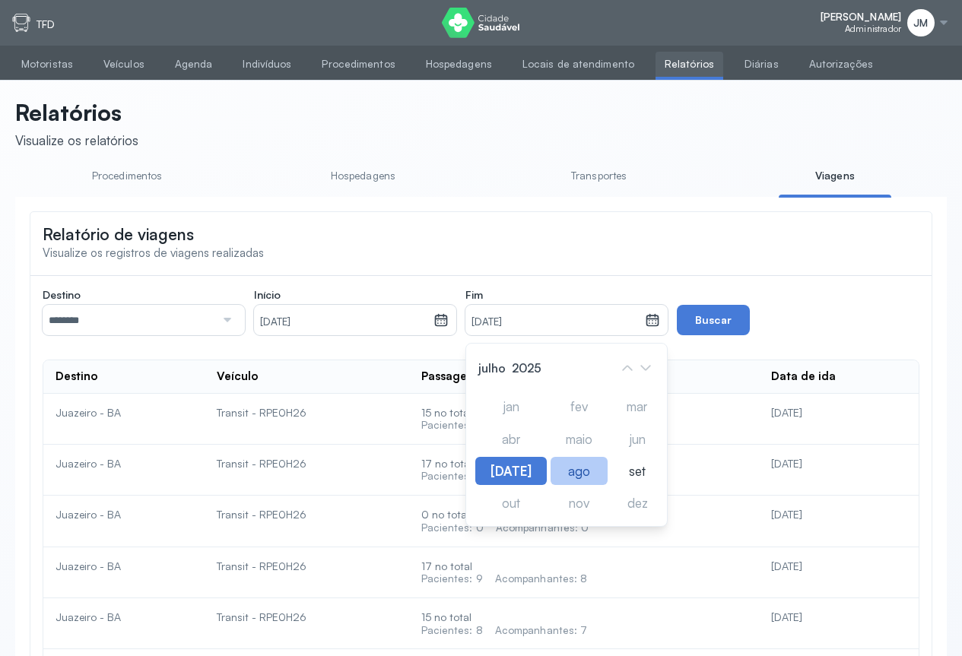
click at [555, 478] on div "ago" at bounding box center [579, 471] width 57 height 28
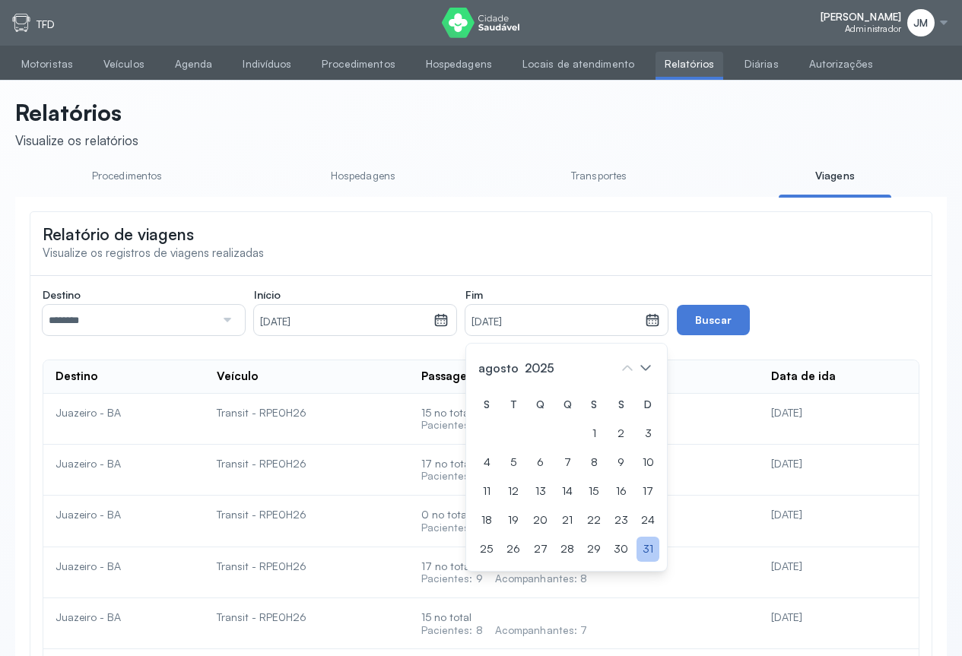
click at [647, 552] on div "31" at bounding box center [648, 549] width 23 height 25
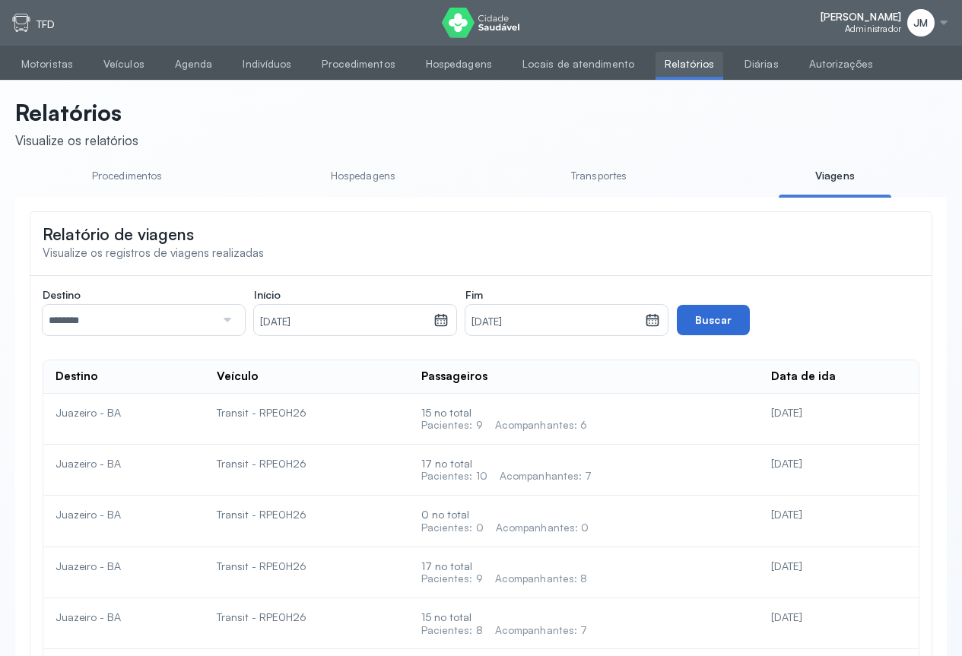
click at [719, 321] on button "Buscar" at bounding box center [713, 320] width 73 height 30
click at [741, 310] on button "Buscar" at bounding box center [713, 320] width 73 height 30
click at [188, 63] on link "Agenda" at bounding box center [194, 64] width 56 height 25
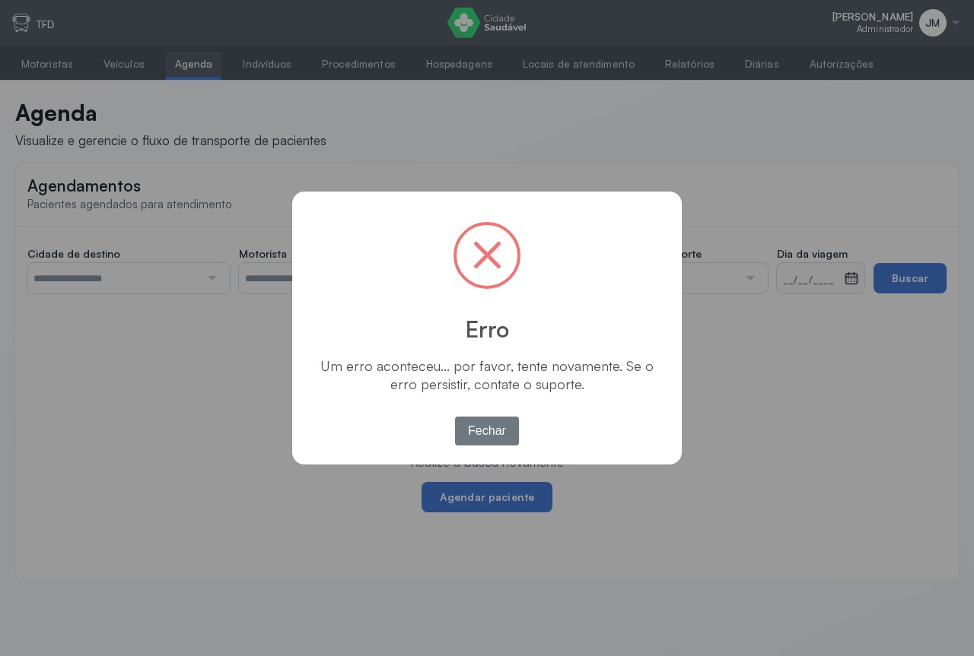
drag, startPoint x: 492, startPoint y: 425, endPoint x: 484, endPoint y: 385, distance: 41.2
click at [492, 415] on div "OK No Fechar" at bounding box center [487, 431] width 72 height 37
click at [485, 254] on span at bounding box center [487, 255] width 28 height 28
click at [488, 421] on button "Fechar" at bounding box center [487, 431] width 65 height 29
click at [488, 421] on div "× Erro Um erro aconteceu... por favor, tente novamente. Se o erro persistir, co…" at bounding box center [487, 328] width 974 height 656
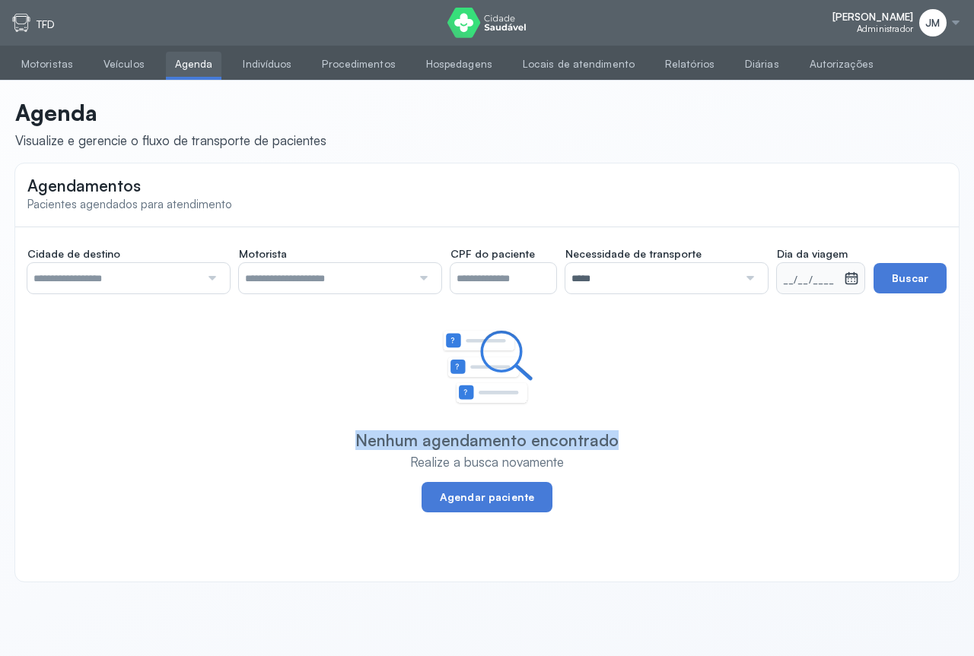
drag, startPoint x: 488, startPoint y: 421, endPoint x: 489, endPoint y: 346, distance: 75.3
click at [488, 420] on div "Nenhum agendamento encontrado Realize a busca novamente Agendar paciente" at bounding box center [487, 421] width 888 height 183
click at [955, 21] on div at bounding box center [955, 23] width 12 height 12
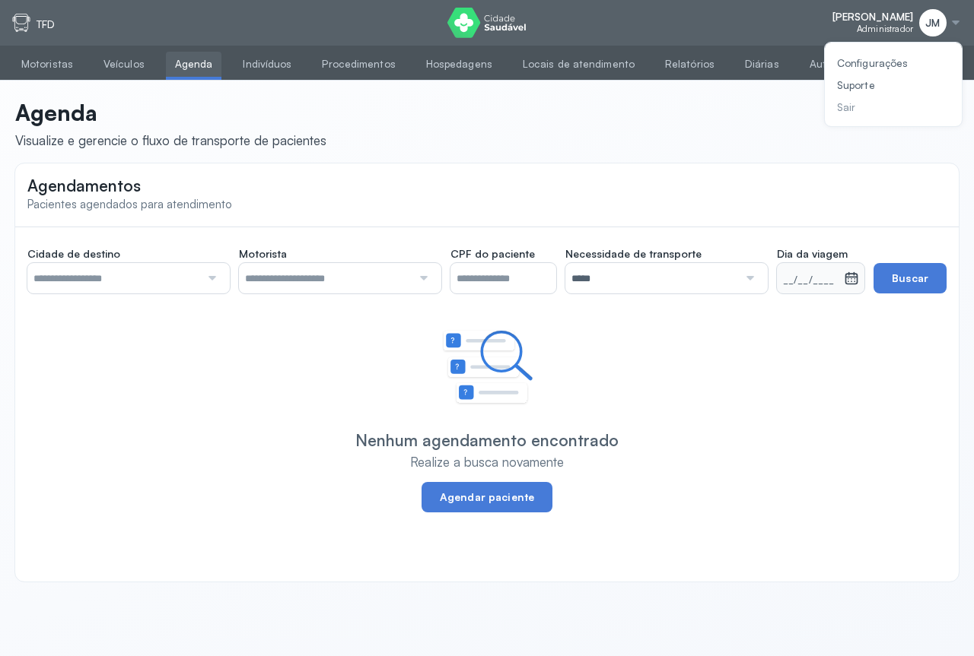
click at [844, 112] on div "Sair" at bounding box center [872, 107] width 71 height 13
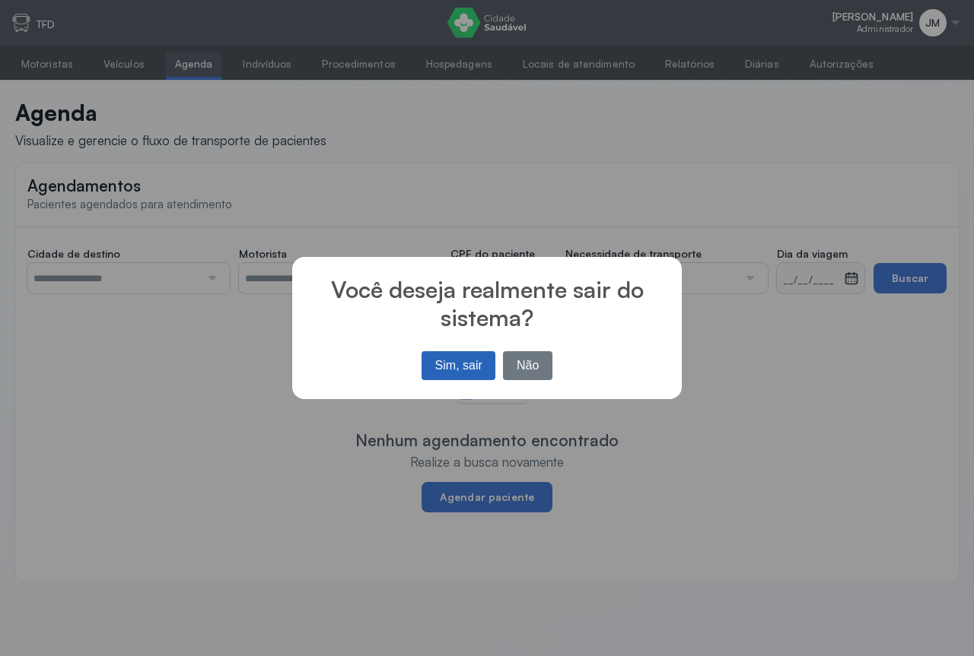
click at [458, 357] on button "Sim, sair" at bounding box center [458, 365] width 74 height 29
